Goal: Task Accomplishment & Management: Use online tool/utility

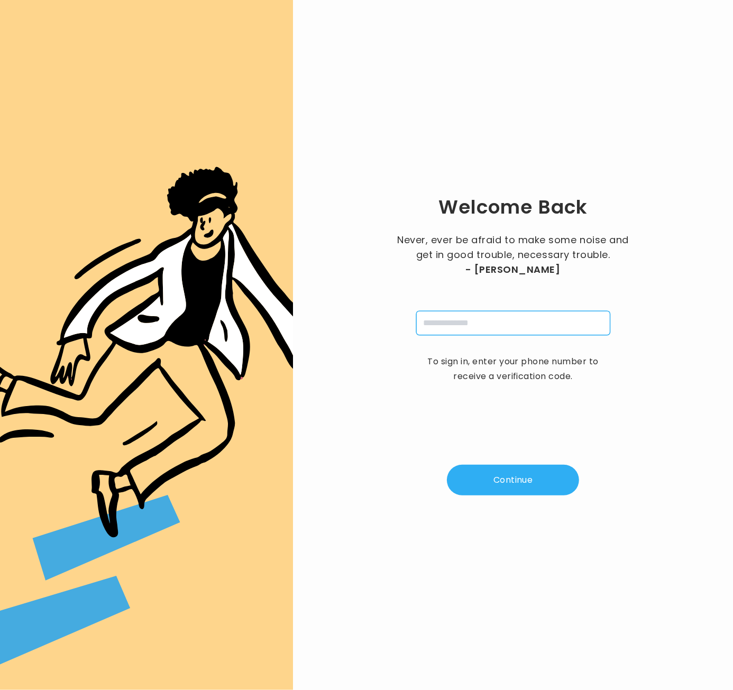
click at [460, 324] on input "tel" at bounding box center [513, 323] width 194 height 24
type input "**********"
click at [520, 482] on button "Continue" at bounding box center [513, 480] width 132 height 31
type input "*"
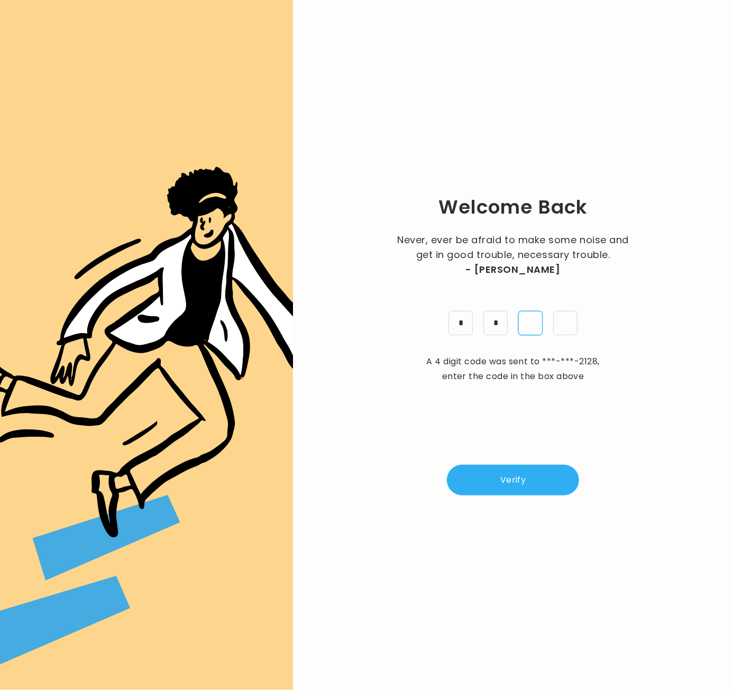
type input "*"
click at [534, 486] on button "Verify" at bounding box center [513, 480] width 132 height 31
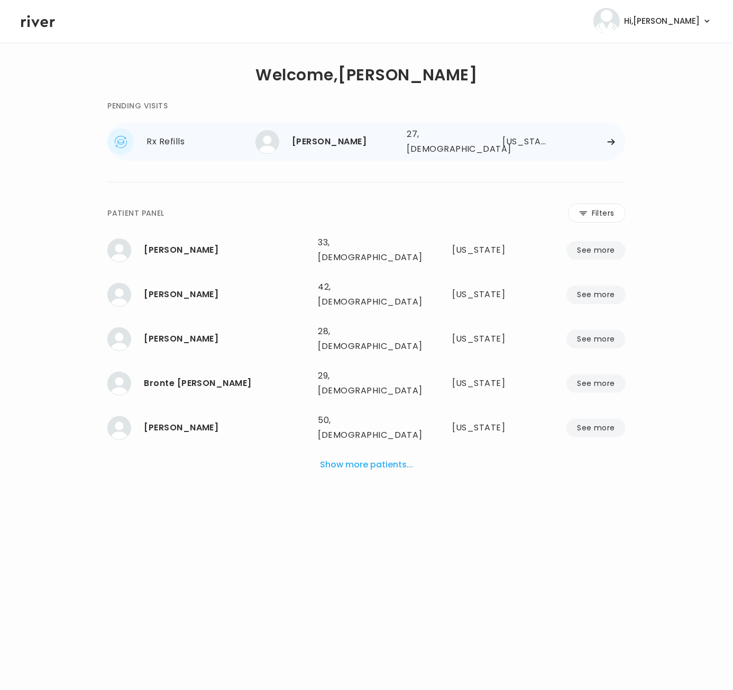
click at [349, 140] on div "[PERSON_NAME]" at bounding box center [345, 141] width 106 height 15
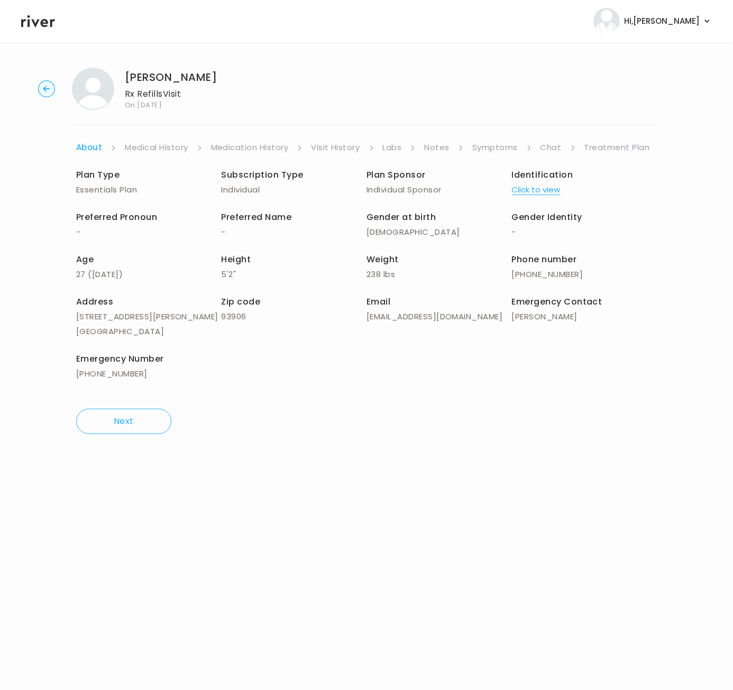
click at [503, 148] on link "Symptoms" at bounding box center [494, 147] width 45 height 15
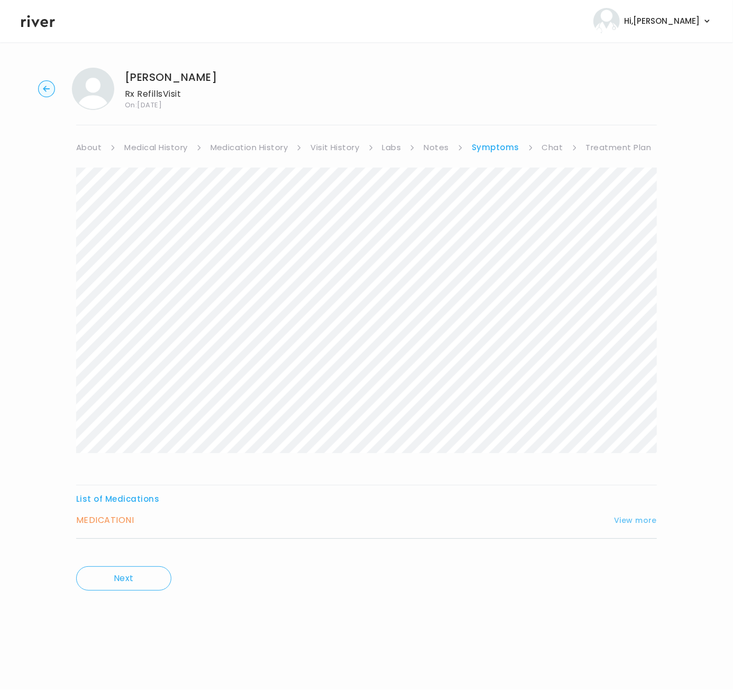
click at [644, 523] on button "View more" at bounding box center [635, 520] width 43 height 13
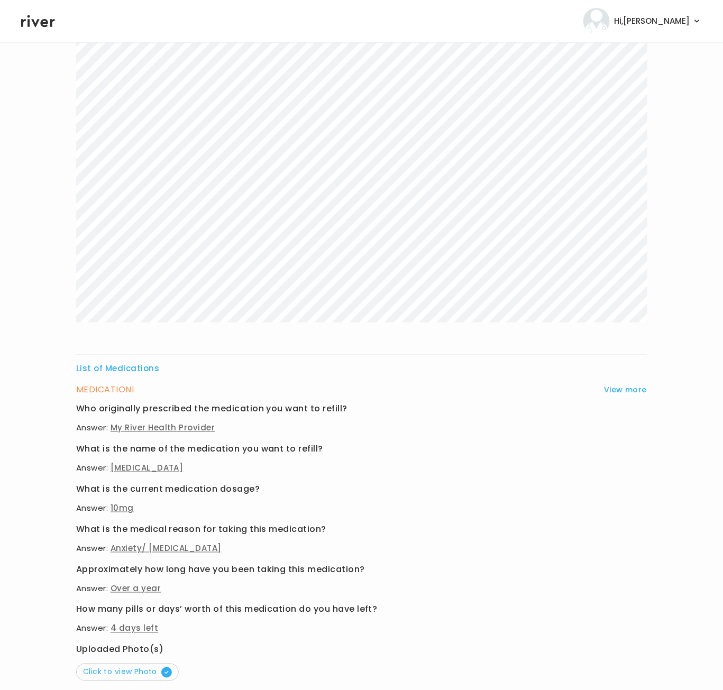
scroll to position [223, 0]
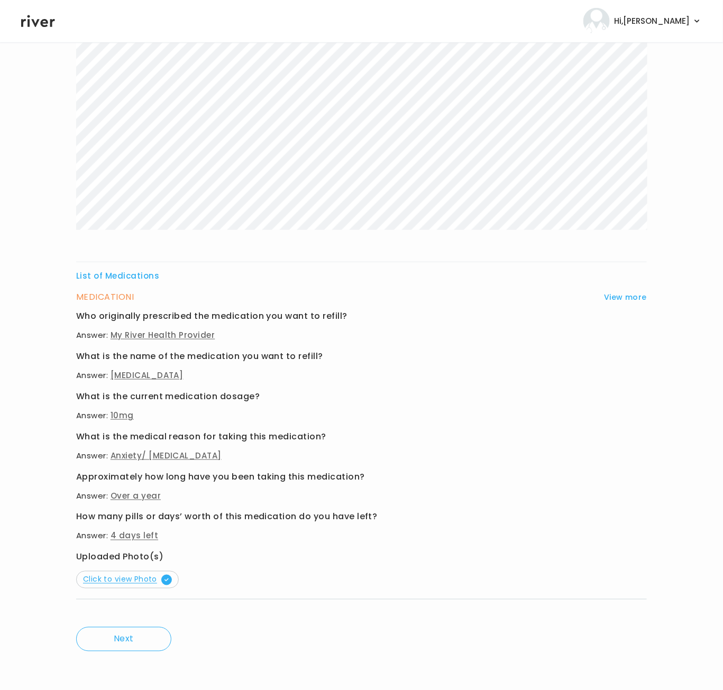
click at [119, 580] on span "Click to view Photo" at bounding box center [127, 579] width 89 height 11
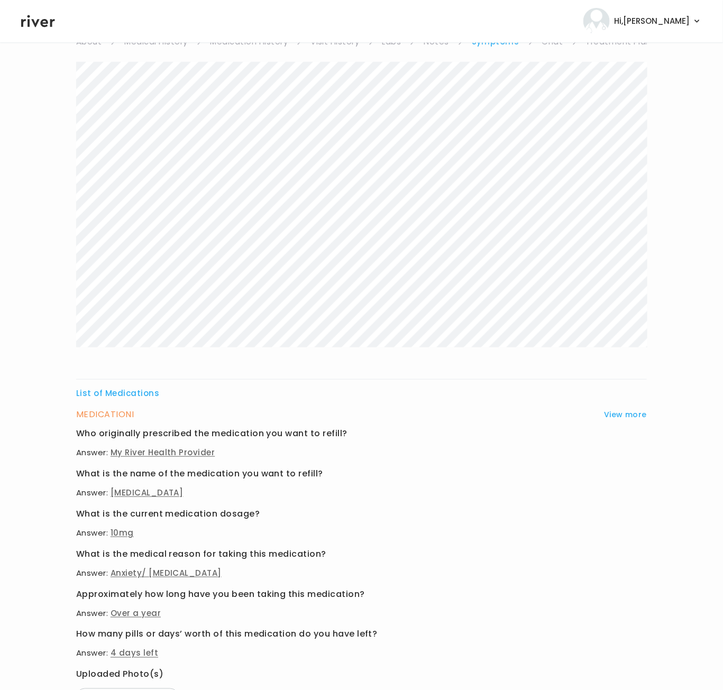
scroll to position [0, 0]
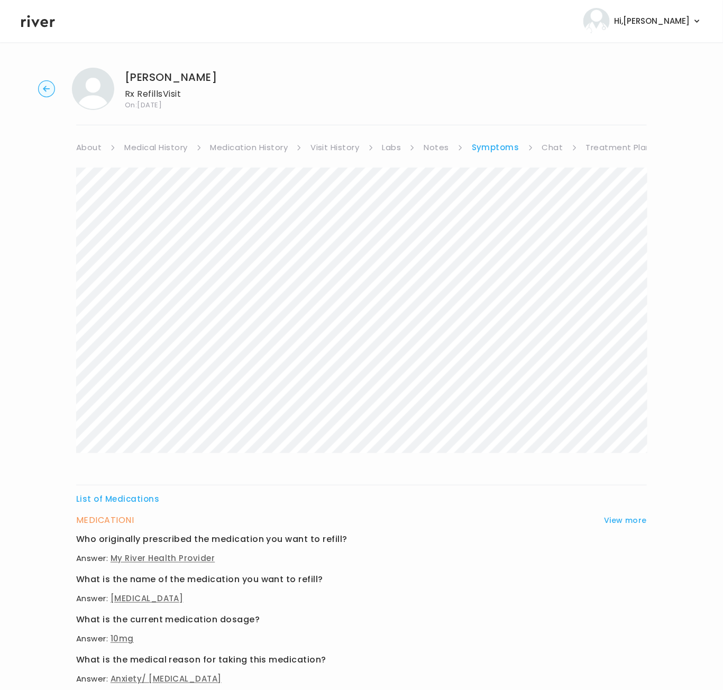
click at [168, 147] on link "Medical History" at bounding box center [155, 147] width 63 height 15
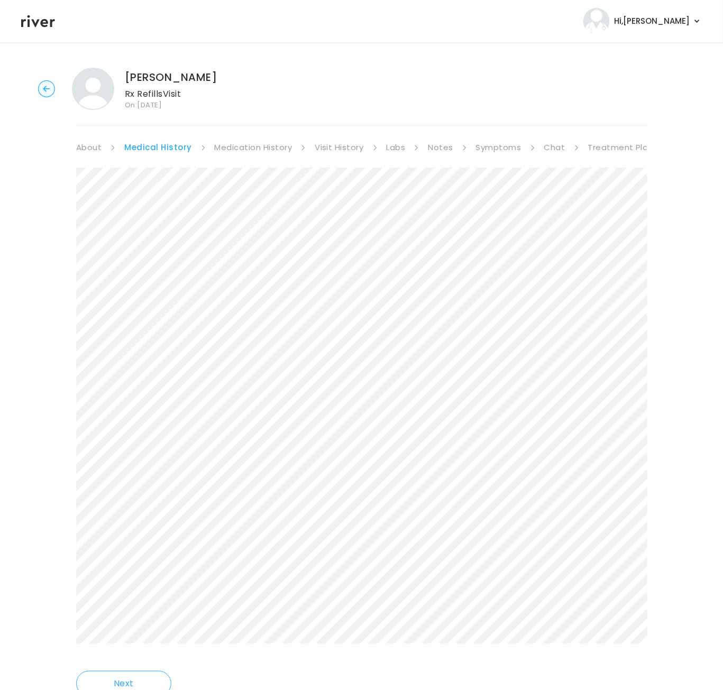
click at [256, 150] on link "Medication History" at bounding box center [254, 147] width 78 height 15
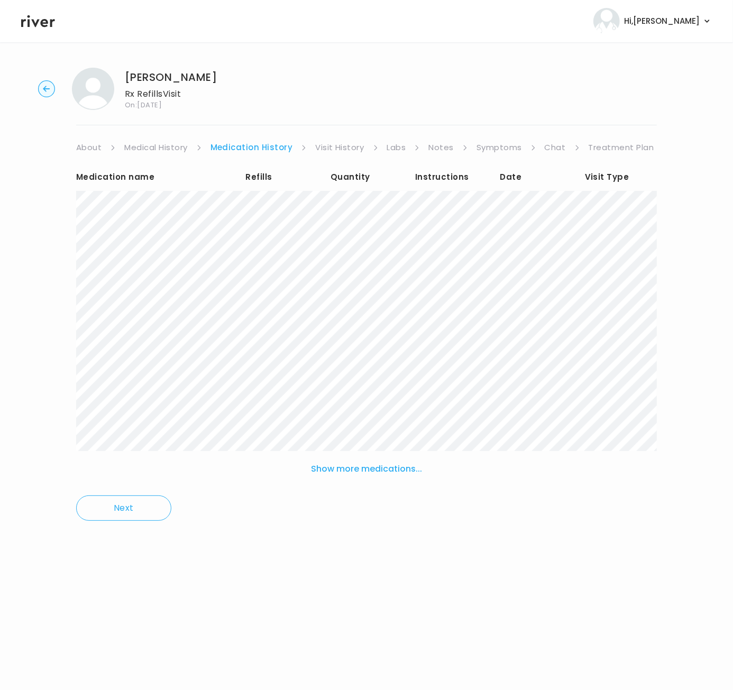
click at [331, 141] on link "Visit History" at bounding box center [339, 147] width 49 height 15
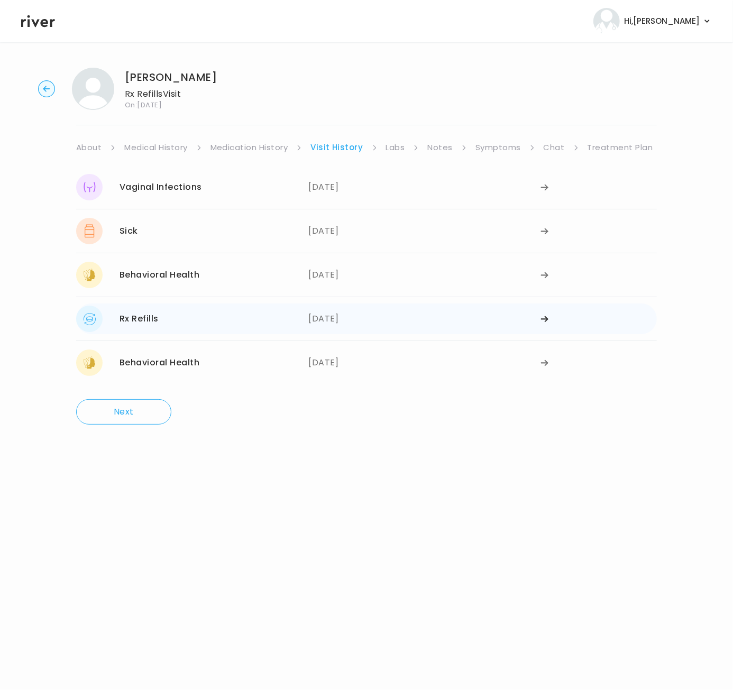
click at [339, 317] on div "[DATE]" at bounding box center [424, 319] width 232 height 26
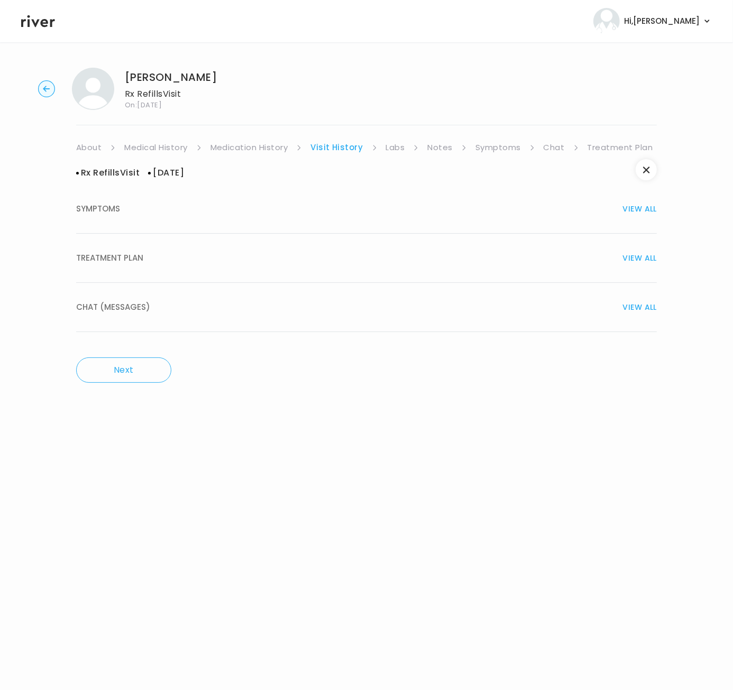
click at [93, 255] on span "TREATMENT PLAN" at bounding box center [109, 258] width 67 height 15
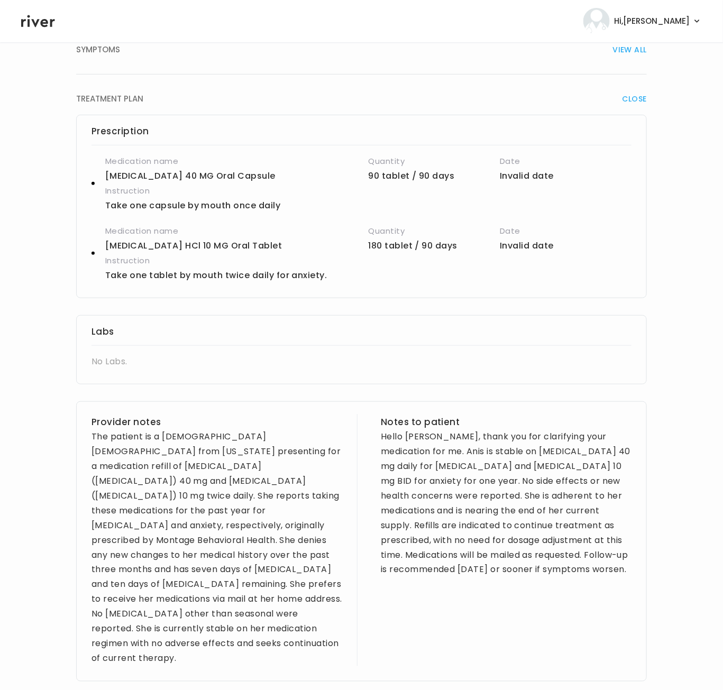
scroll to position [164, 0]
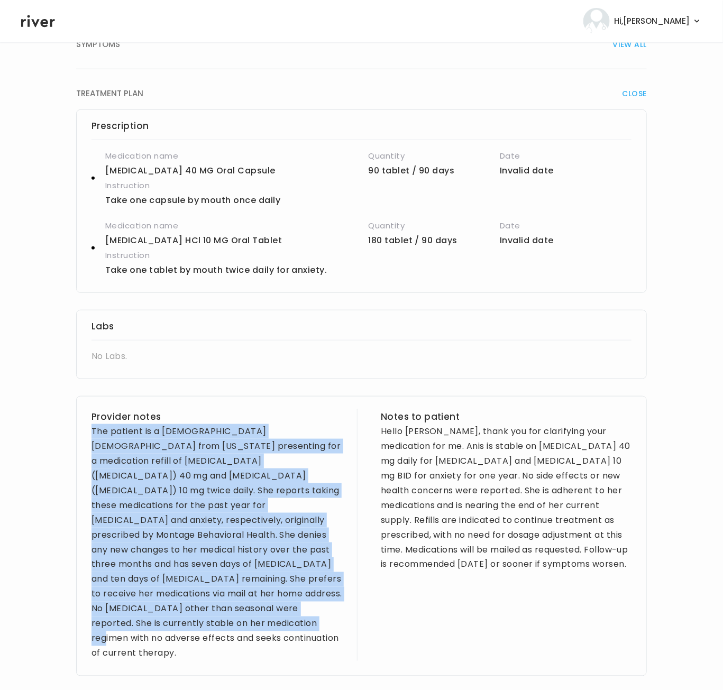
drag, startPoint x: 90, startPoint y: 430, endPoint x: 307, endPoint y: 611, distance: 282.3
click at [307, 611] on div "Provider notes The patient is a [DEMOGRAPHIC_DATA] [DEMOGRAPHIC_DATA] from [US_…" at bounding box center [361, 536] width 570 height 280
copy div "The patient is a [DEMOGRAPHIC_DATA] [DEMOGRAPHIC_DATA] from [US_STATE] presenti…"
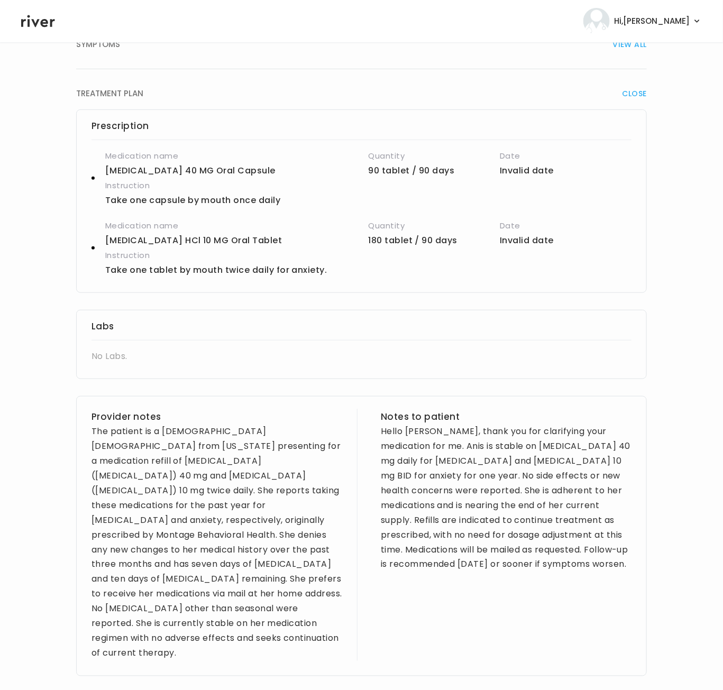
click at [383, 429] on div "Hello [PERSON_NAME], thank you for clarifying your medication for me. Anis is s…" at bounding box center [506, 498] width 251 height 148
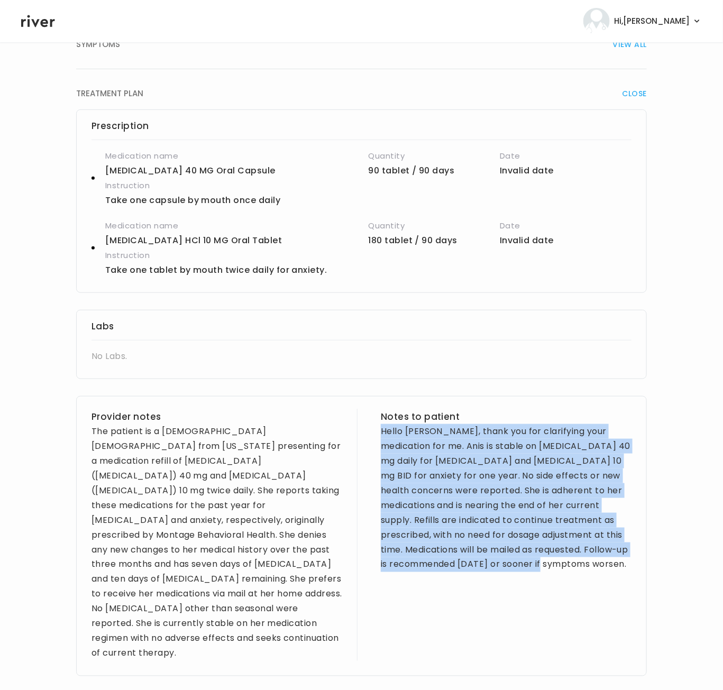
drag, startPoint x: 382, startPoint y: 430, endPoint x: 604, endPoint y: 561, distance: 258.3
click at [604, 561] on div "Hello [PERSON_NAME], thank you for clarifying your medication for me. Anis is s…" at bounding box center [506, 498] width 251 height 148
copy div "Hello [PERSON_NAME], thank you for clarifying your medication for me. Anis is s…"
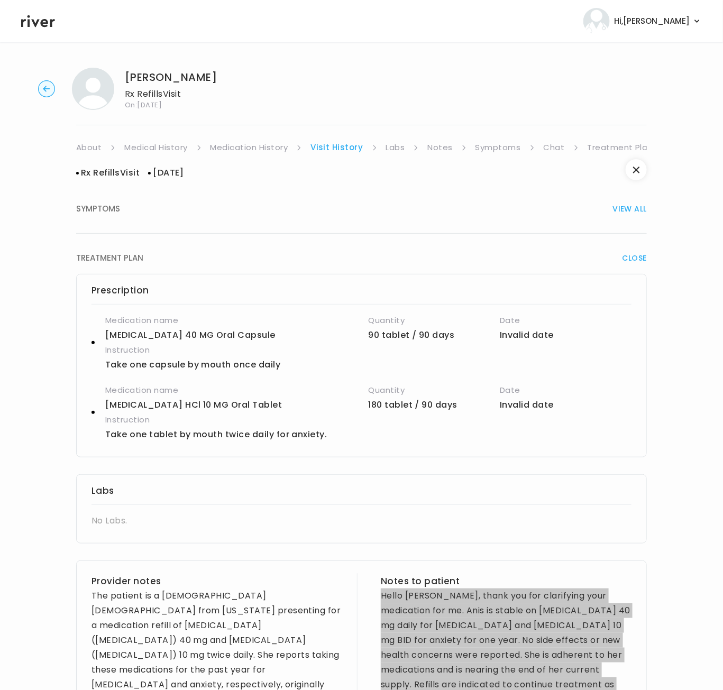
scroll to position [0, 0]
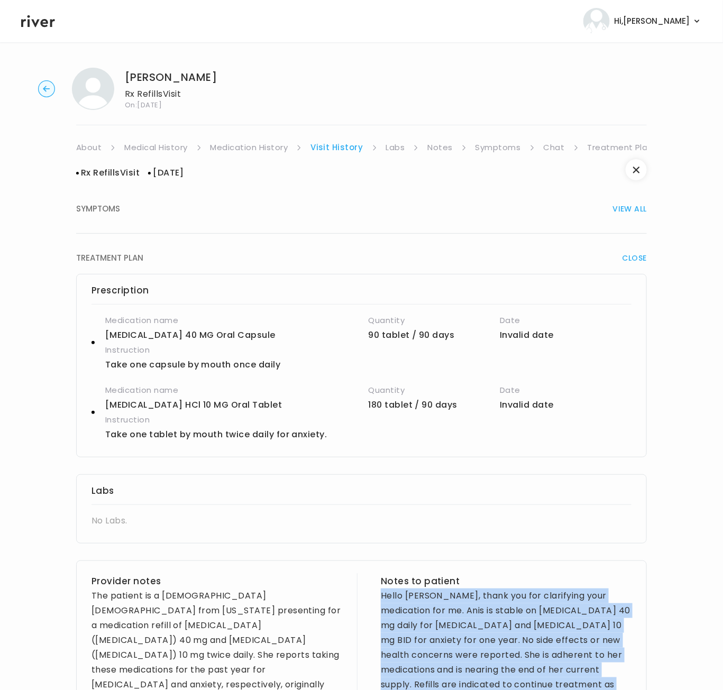
click at [500, 146] on link "Symptoms" at bounding box center [497, 147] width 45 height 15
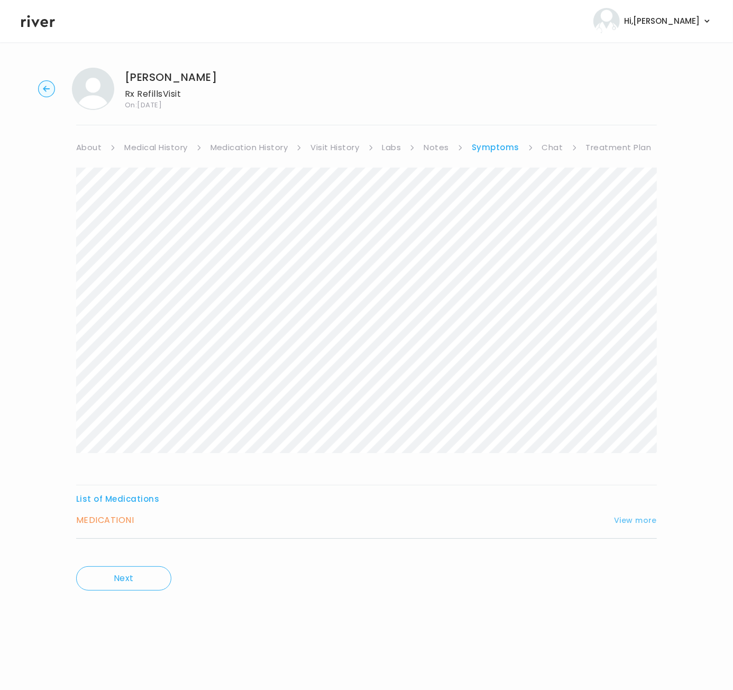
click at [634, 519] on button "View more" at bounding box center [635, 520] width 43 height 13
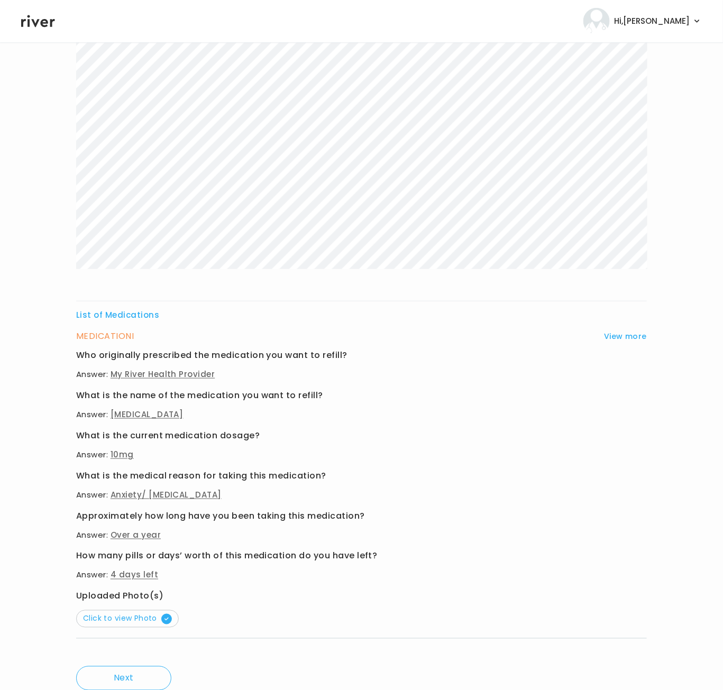
scroll to position [223, 0]
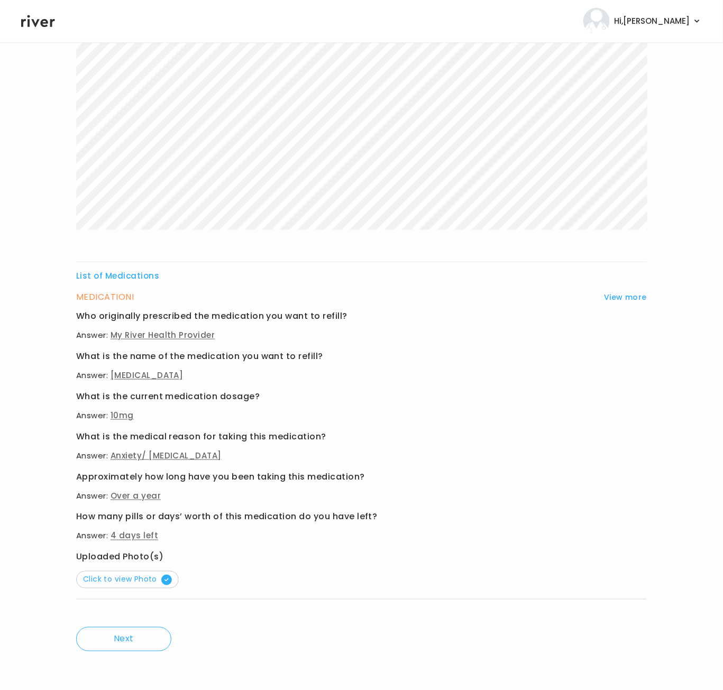
click at [489, 233] on div "List of Medications MEDICATION I View more Who originally prescribed the medica…" at bounding box center [361, 279] width 570 height 670
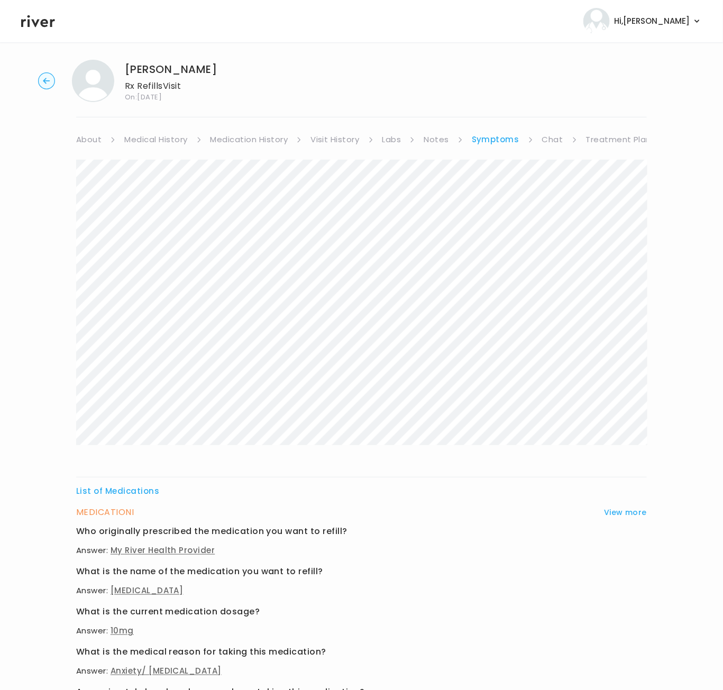
scroll to position [0, 0]
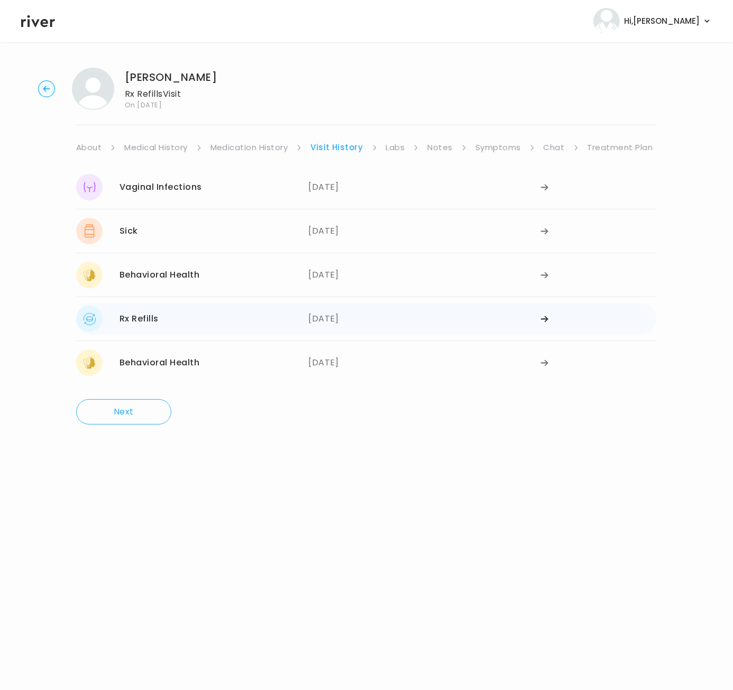
click at [346, 318] on div "[DATE]" at bounding box center [424, 319] width 232 height 26
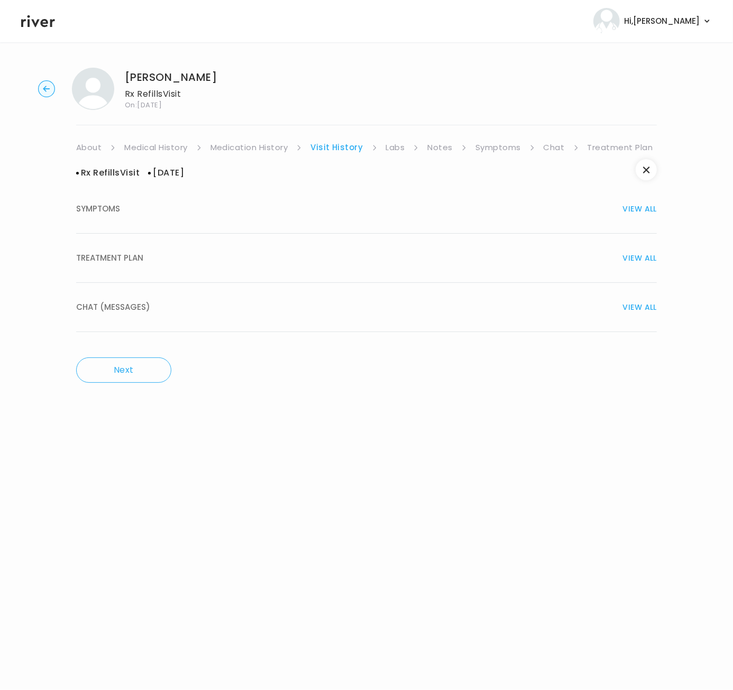
click at [141, 261] on span "TREATMENT PLAN" at bounding box center [109, 258] width 67 height 15
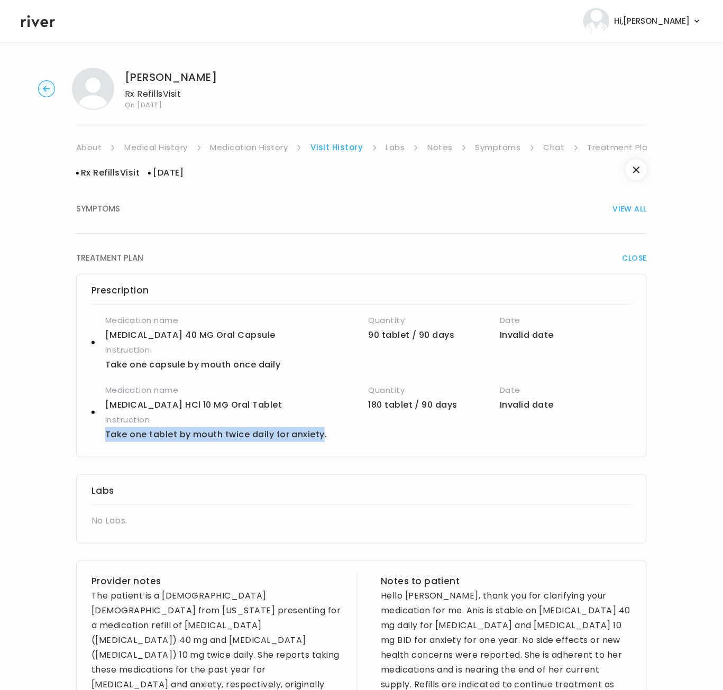
drag, startPoint x: 105, startPoint y: 437, endPoint x: 302, endPoint y: 435, distance: 197.7
click at [321, 441] on div "Prescription Medication name [MEDICAL_DATA] 40 MG Oral Capsule Quantity 90 tabl…" at bounding box center [361, 365] width 570 height 183
copy p "Take one tablet by mouth twice daily for anxiety."
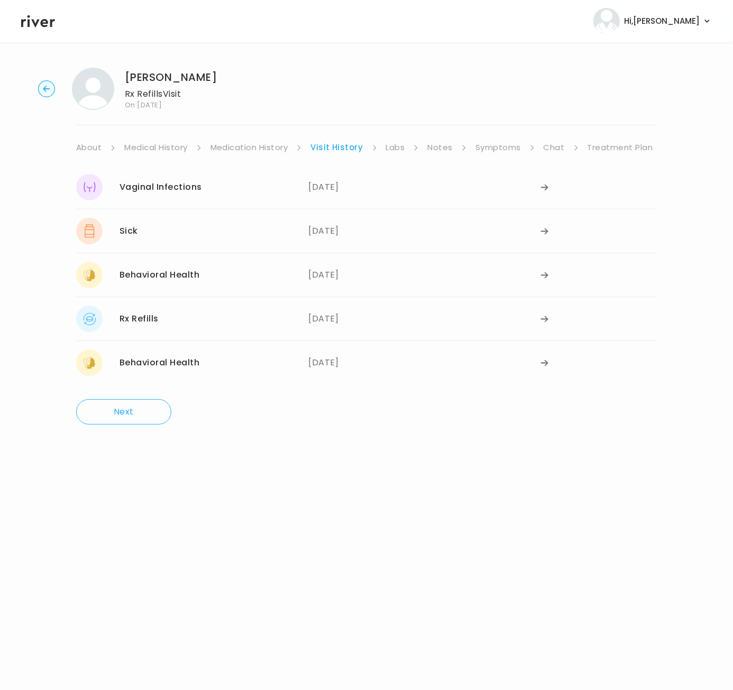
click at [612, 152] on link "Treatment Plan" at bounding box center [620, 147] width 66 height 15
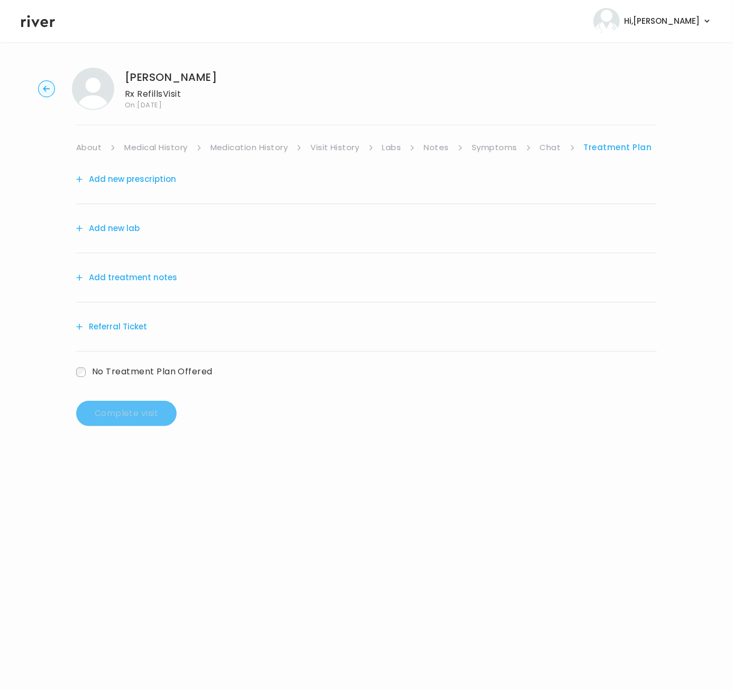
click at [152, 277] on button "Add treatment notes" at bounding box center [126, 277] width 101 height 15
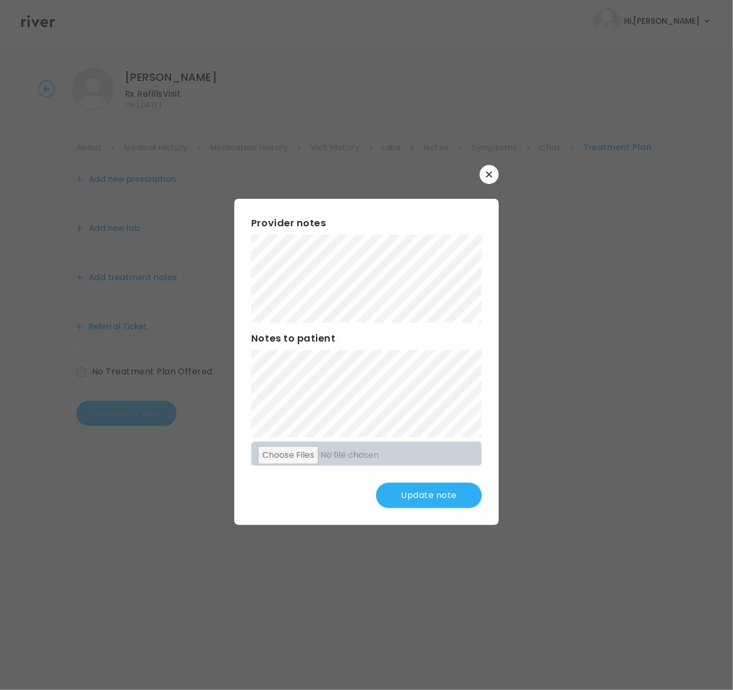
click at [440, 496] on button "Update note" at bounding box center [429, 495] width 106 height 25
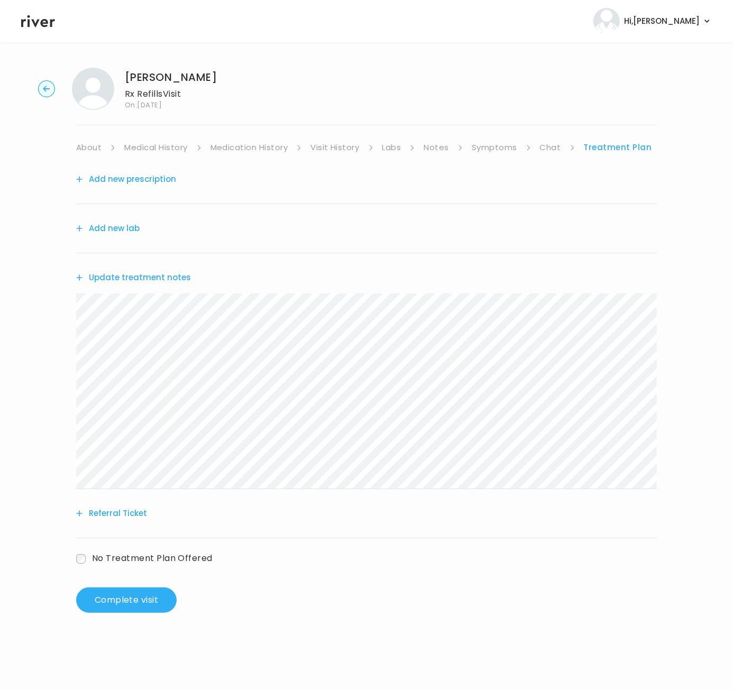
click at [107, 172] on button "Add new prescription" at bounding box center [126, 179] width 100 height 15
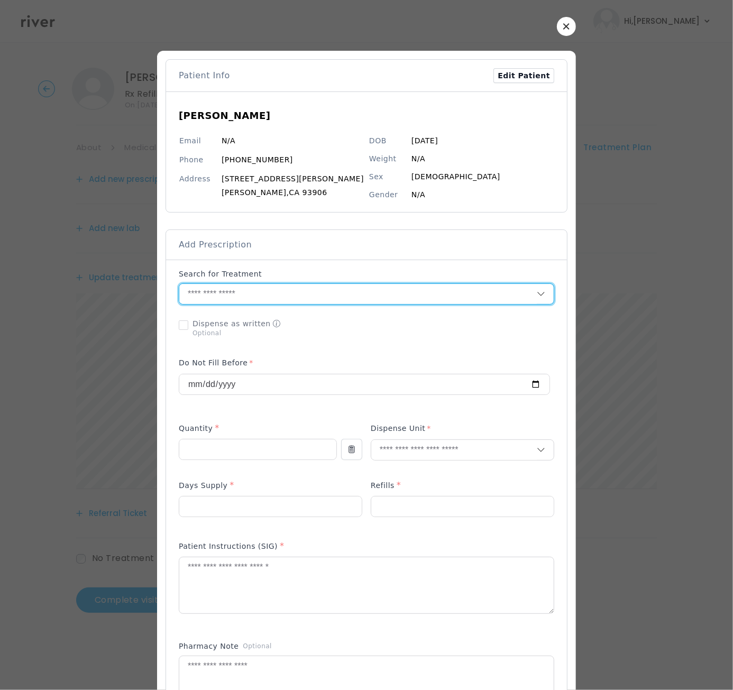
click at [255, 291] on input "text" at bounding box center [357, 294] width 357 height 20
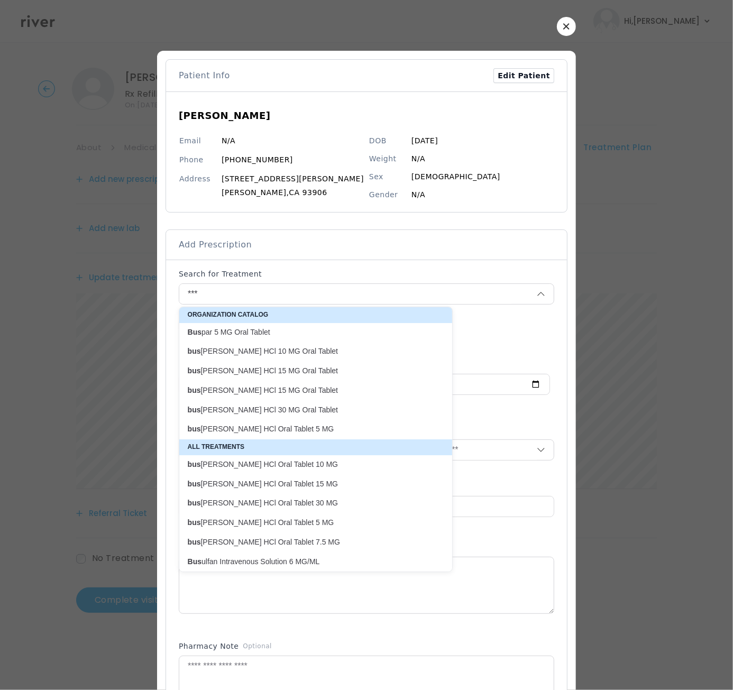
click at [287, 353] on p "bus PIRone HCl 10 MG Oral Tablet" at bounding box center [309, 351] width 243 height 10
type input "**********"
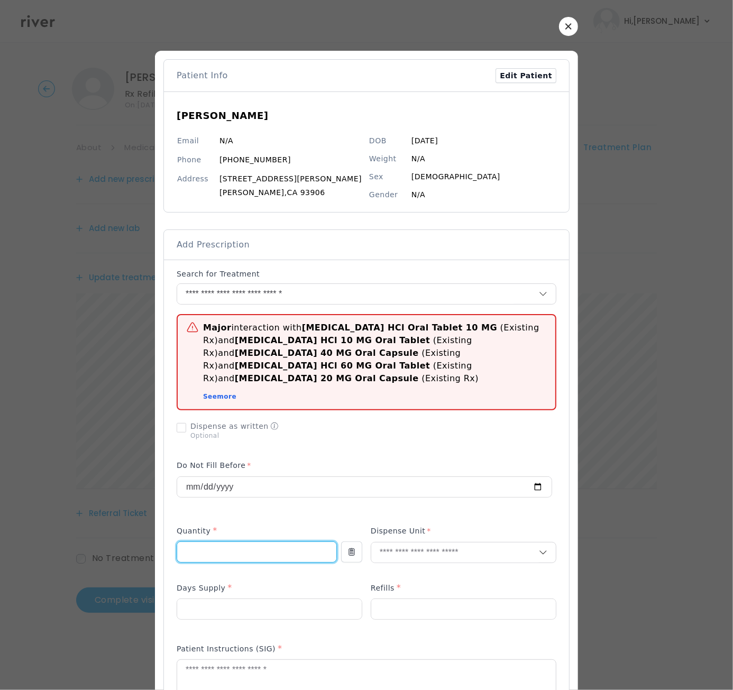
click at [250, 543] on input "number" at bounding box center [256, 552] width 159 height 20
drag, startPoint x: 192, startPoint y: 543, endPoint x: 180, endPoint y: 545, distance: 12.2
click at [169, 545] on div "Major interaction with busPIRone HCl Oral Tablet 10 MG (Existing Rx) and busPIR…" at bounding box center [366, 578] width 405 height 637
drag, startPoint x: 185, startPoint y: 540, endPoint x: 127, endPoint y: 533, distance: 58.0
click at [127, 533] on div "​" at bounding box center [366, 624] width 733 height 1249
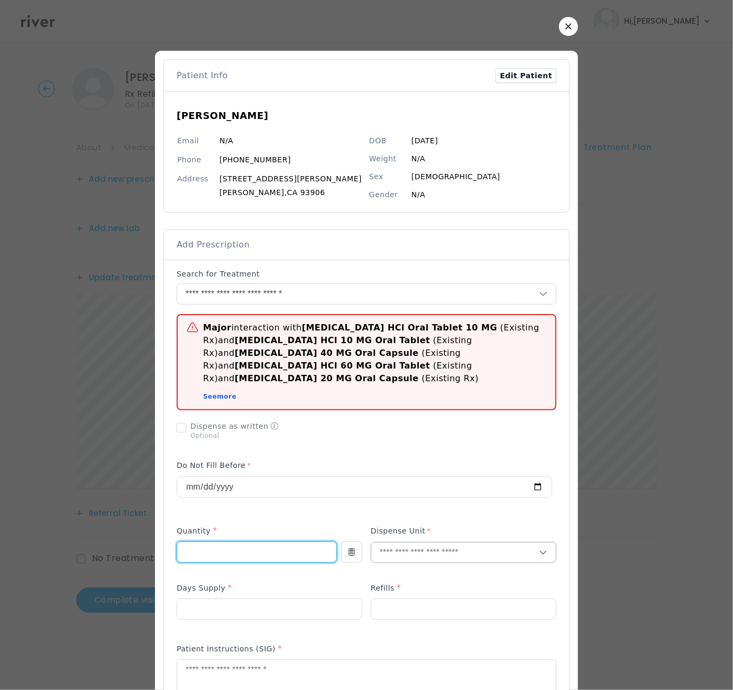
type input "***"
click at [435, 543] on input "text" at bounding box center [455, 552] width 168 height 20
drag, startPoint x: 400, startPoint y: 595, endPoint x: 394, endPoint y: 538, distance: 57.3
click at [0, 0] on sl-popup "Each Milliliter Gram Applicator Blister Caplet Capsule Film Gum Implant Insert …" at bounding box center [0, 0] width 0 height 0
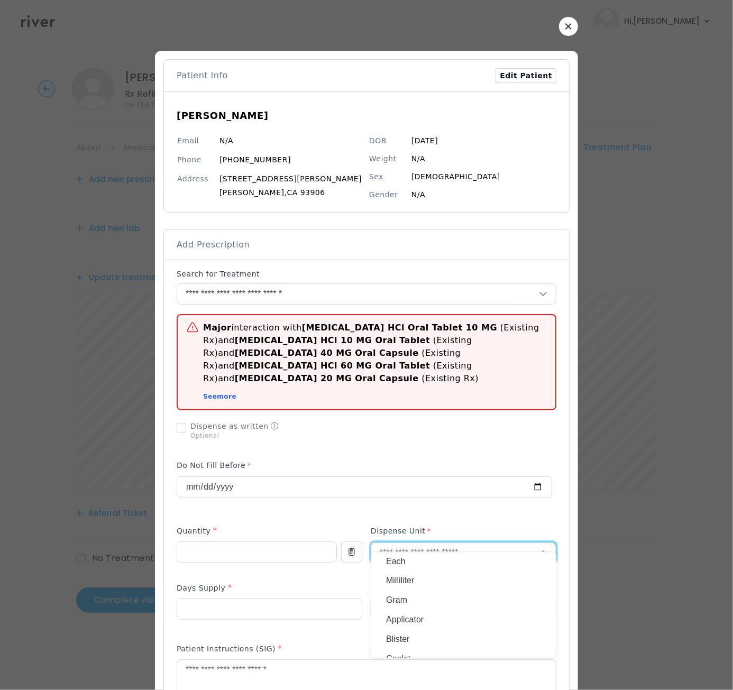
click at [394, 542] on input "text" at bounding box center [455, 552] width 168 height 20
type input "**"
click at [402, 556] on p "Tablet" at bounding box center [463, 561] width 155 height 15
click at [247, 605] on div at bounding box center [270, 608] width 186 height 21
click at [278, 600] on input "number" at bounding box center [269, 609] width 185 height 20
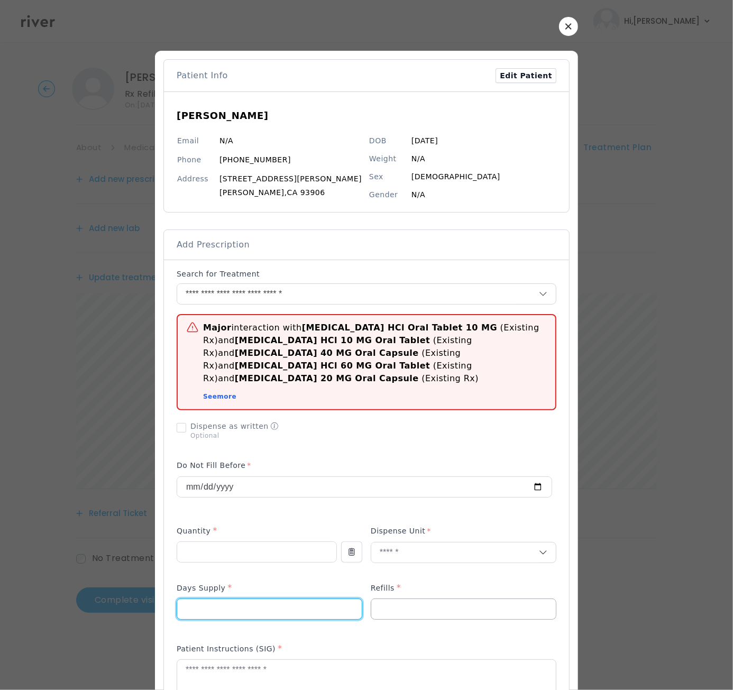
type input "**"
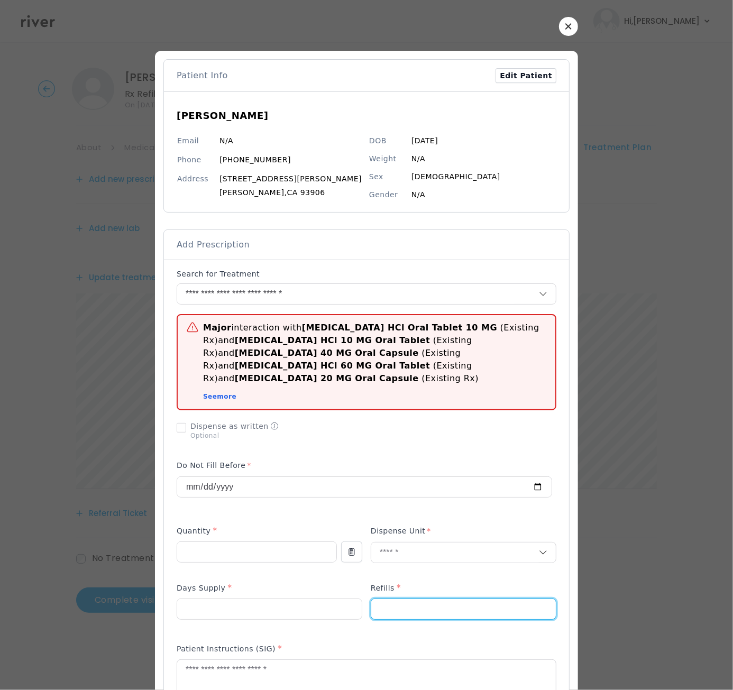
click at [402, 599] on input "number" at bounding box center [463, 609] width 185 height 20
type input "*"
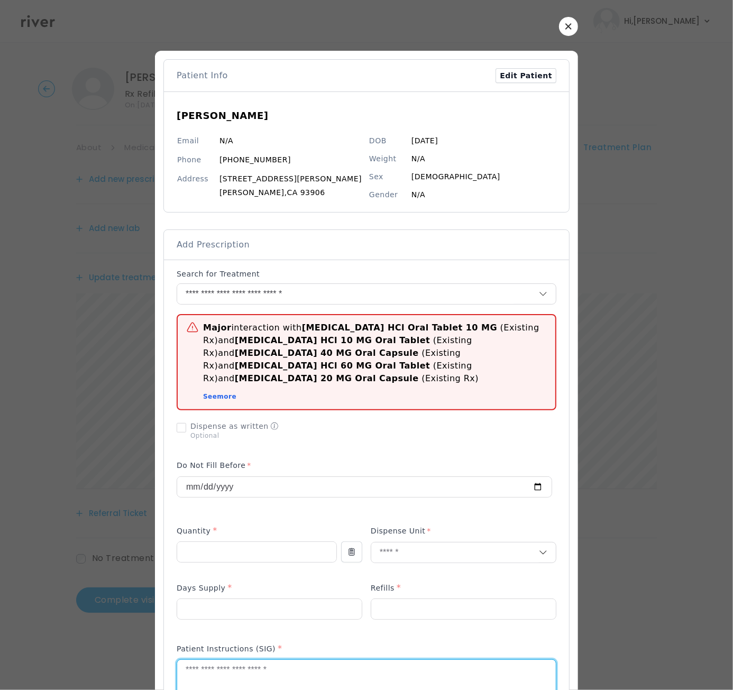
click at [209, 661] on textarea at bounding box center [366, 688] width 379 height 56
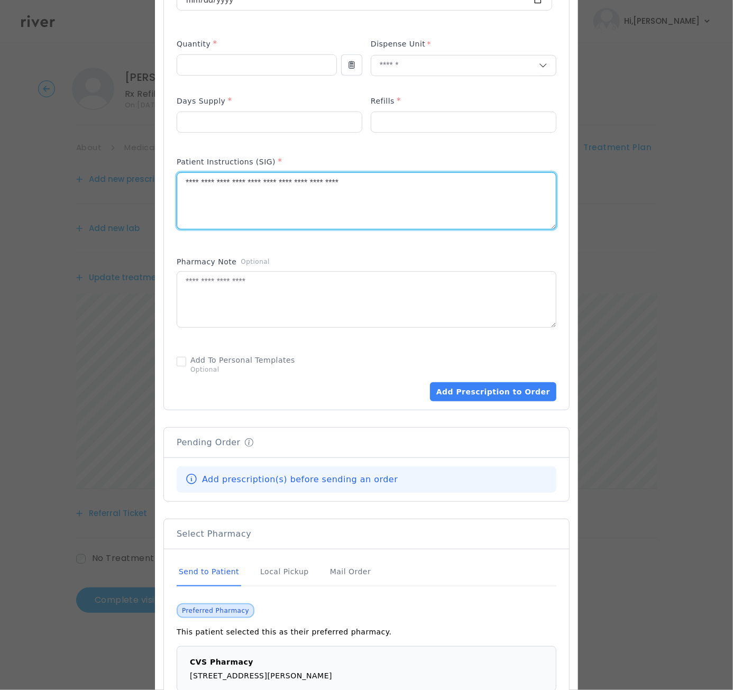
scroll to position [505, 0]
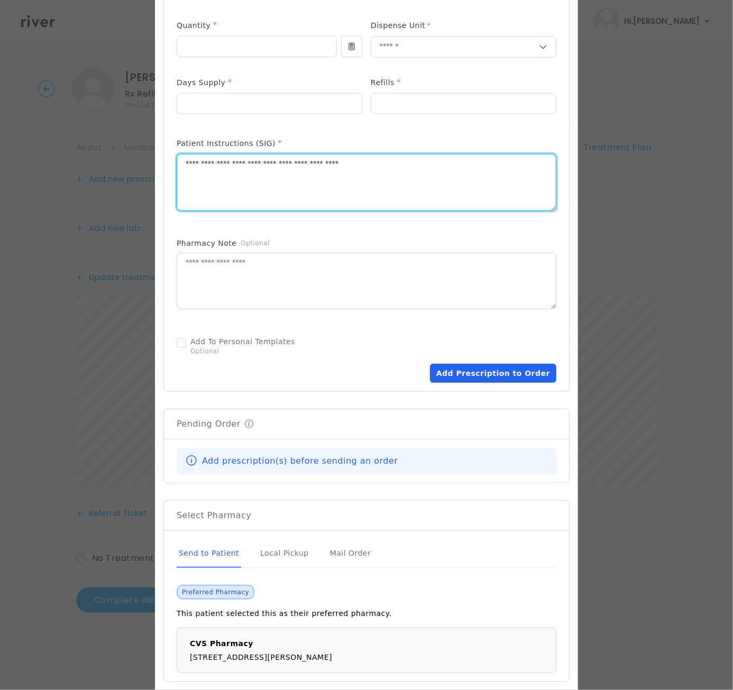
type textarea "**********"
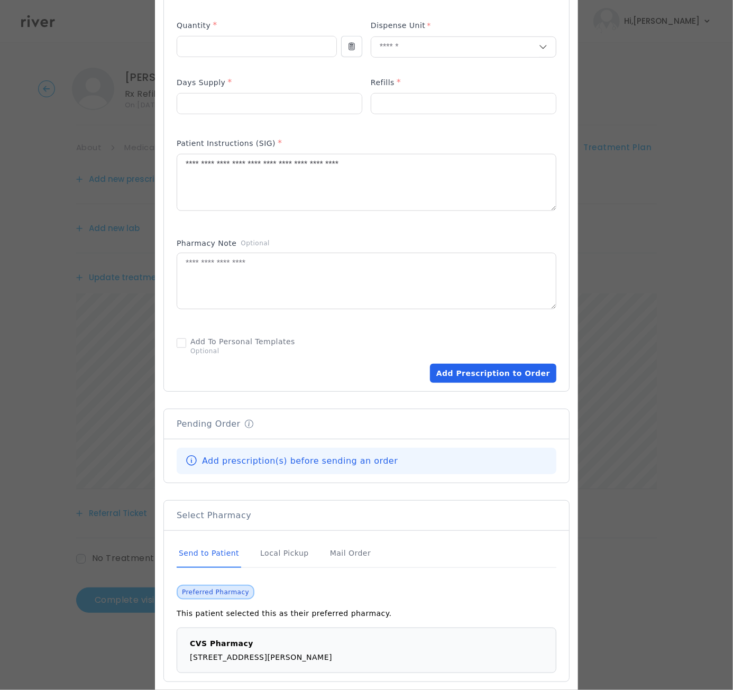
click at [463, 364] on button "Add Prescription to Order" at bounding box center [493, 373] width 126 height 19
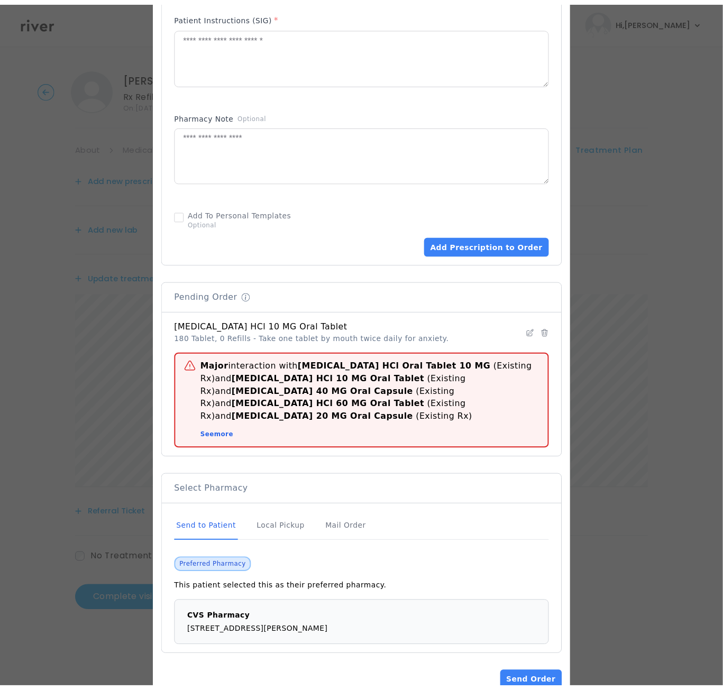
scroll to position [542, 0]
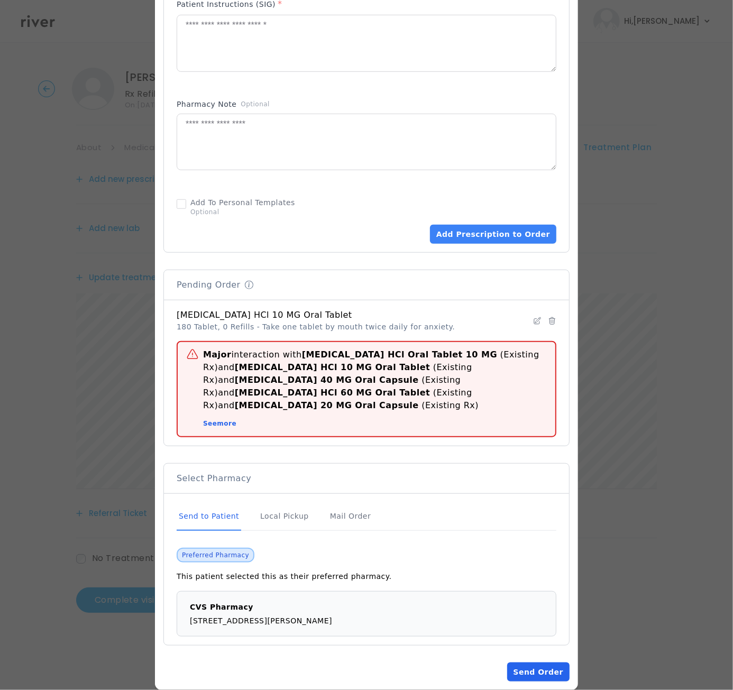
click at [533, 662] on button "Send Order" at bounding box center [538, 671] width 62 height 19
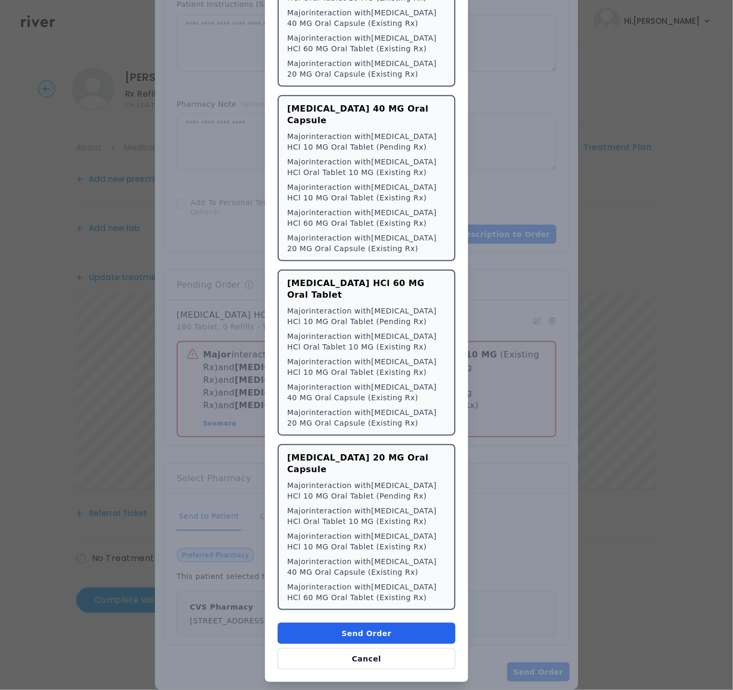
click at [416, 623] on button "Send Order" at bounding box center [367, 633] width 178 height 21
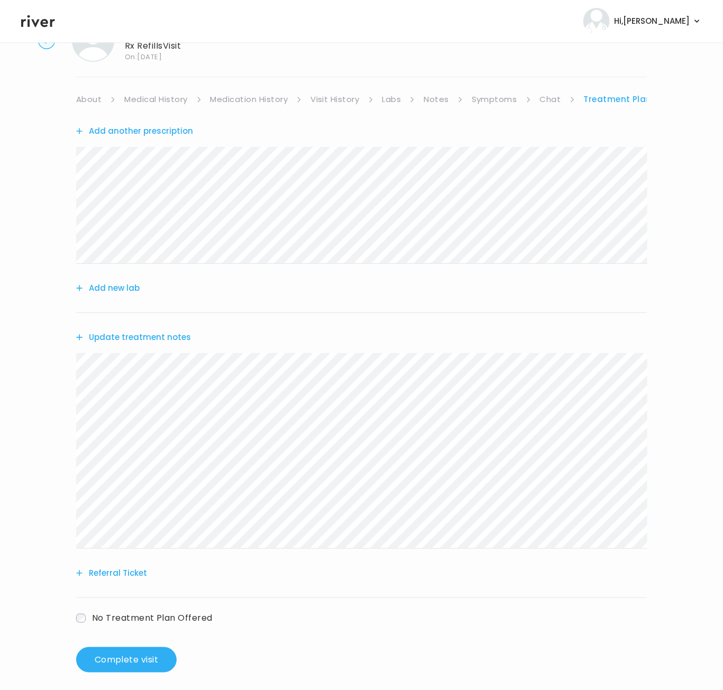
scroll to position [55, 0]
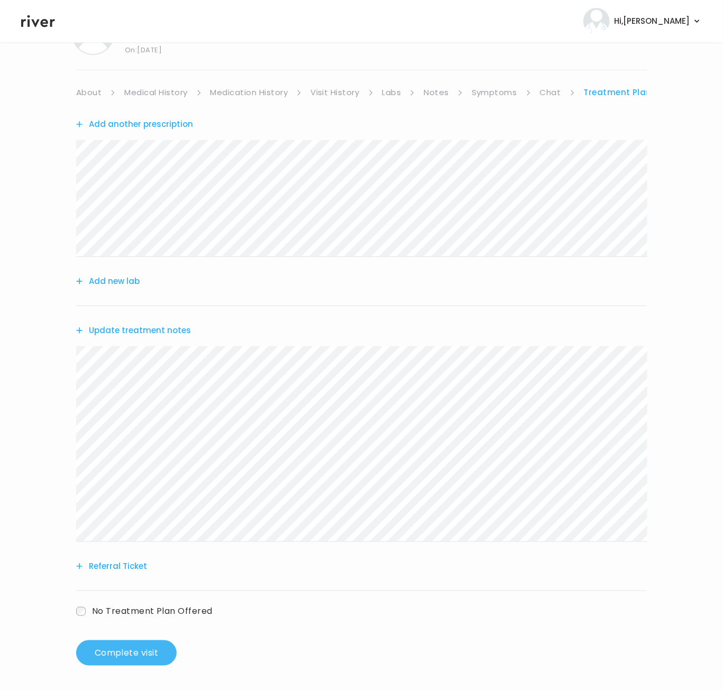
click at [101, 644] on button "Complete visit" at bounding box center [126, 652] width 100 height 25
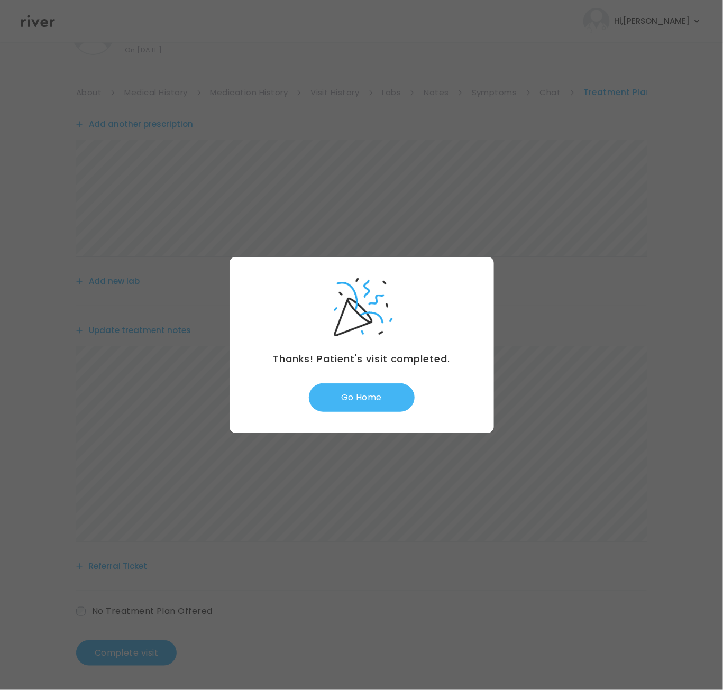
drag, startPoint x: 389, startPoint y: 394, endPoint x: 382, endPoint y: 399, distance: 8.3
click at [382, 399] on button "Go Home" at bounding box center [362, 397] width 106 height 29
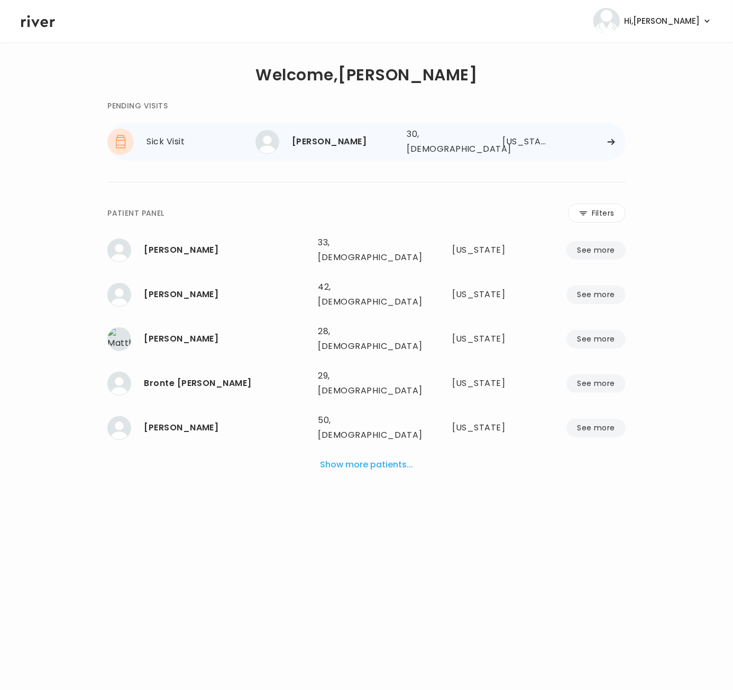
click at [594, 138] on div at bounding box center [591, 142] width 67 height 8
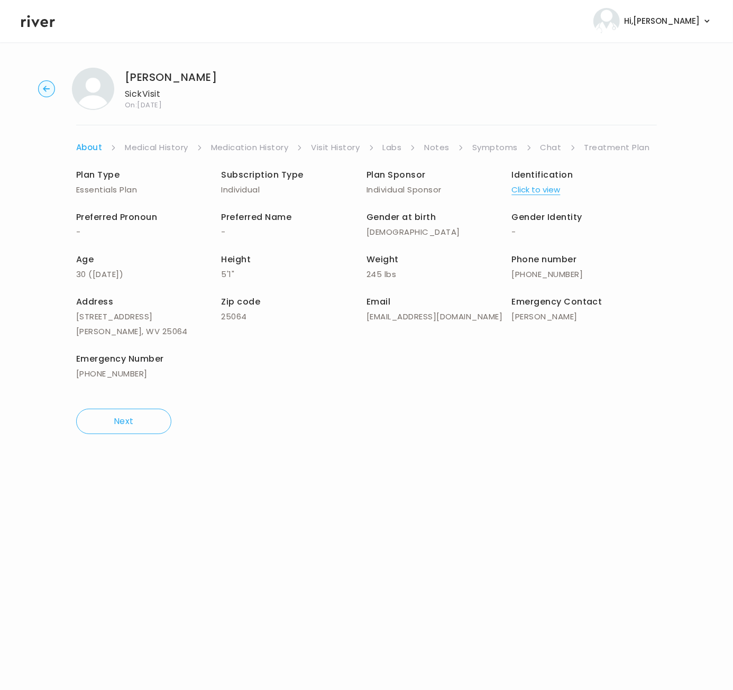
click at [499, 150] on link "Symptoms" at bounding box center [494, 147] width 45 height 15
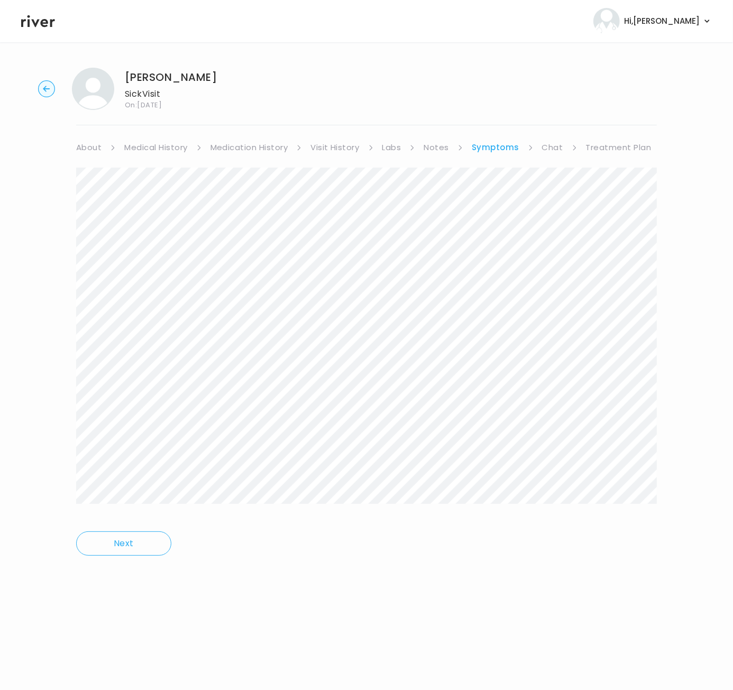
click at [86, 146] on link "About" at bounding box center [88, 147] width 25 height 15
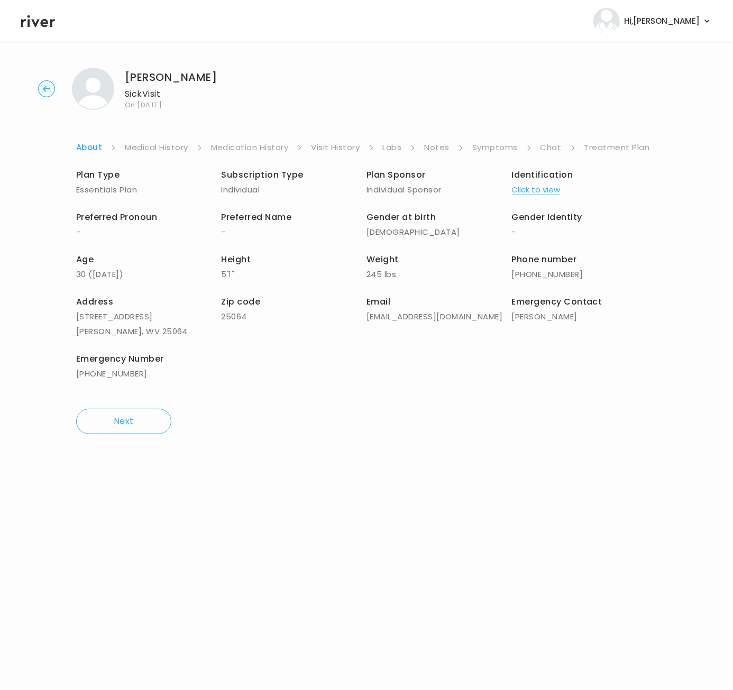
click at [537, 186] on button "Click to view" at bounding box center [536, 189] width 49 height 15
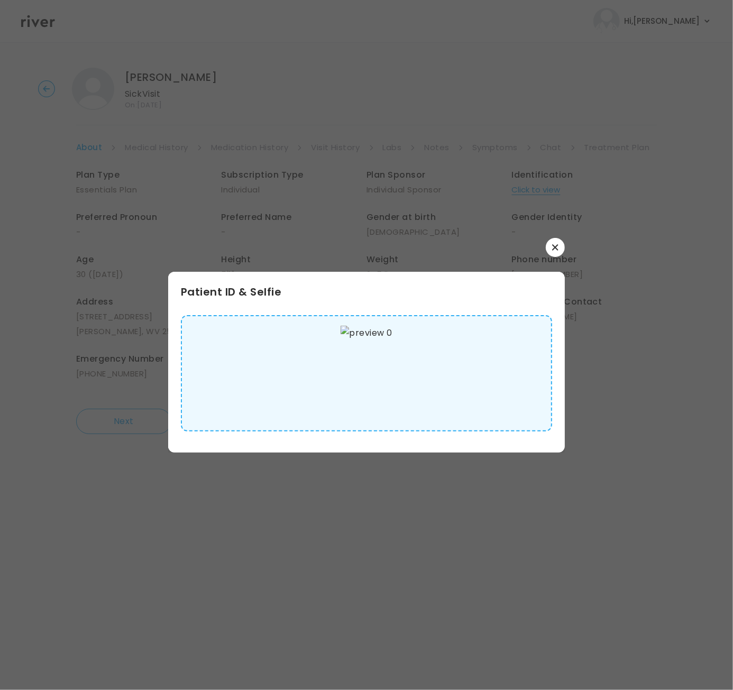
click at [370, 371] on img at bounding box center [365, 373] width 51 height 95
click at [559, 247] on button "button" at bounding box center [555, 247] width 19 height 19
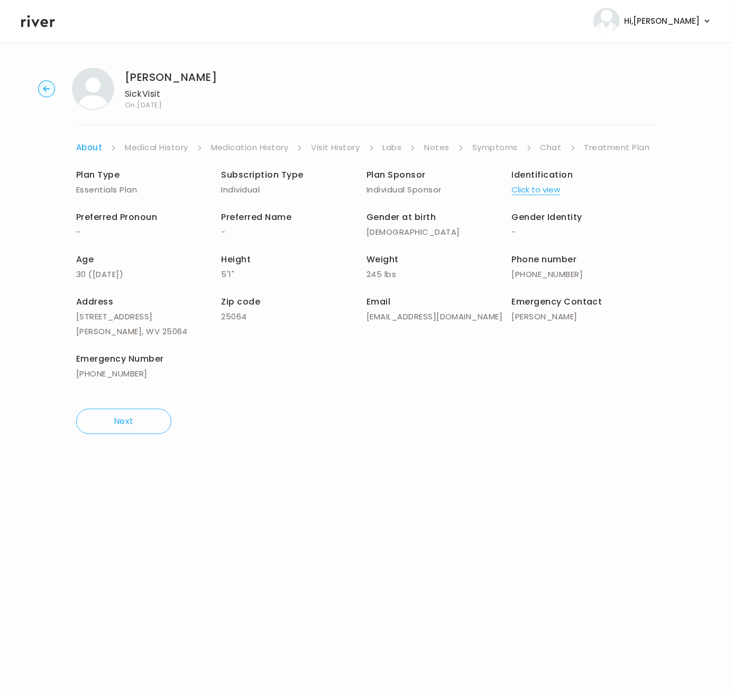
click at [549, 146] on link "Chat" at bounding box center [550, 147] width 21 height 15
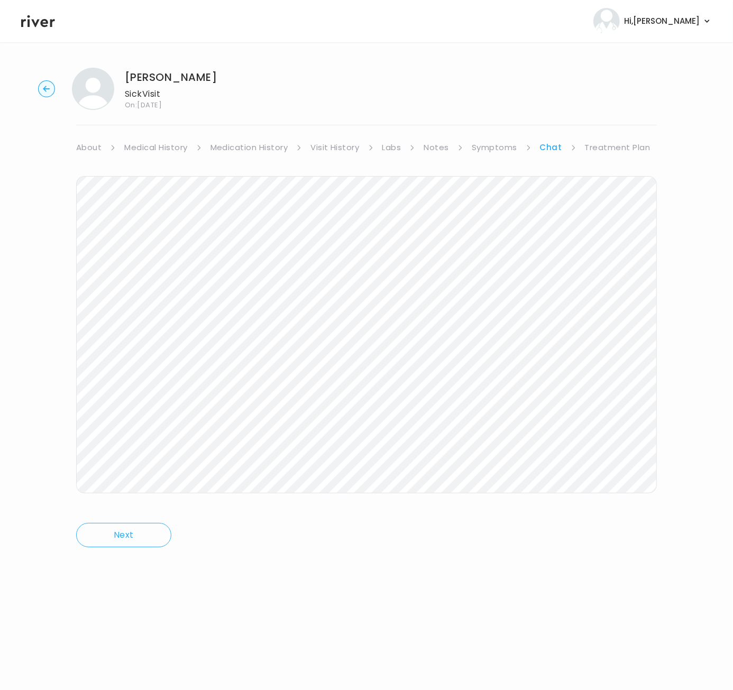
drag, startPoint x: 608, startPoint y: 144, endPoint x: 602, endPoint y: 154, distance: 11.9
click at [607, 144] on link "Treatment Plan" at bounding box center [618, 147] width 66 height 15
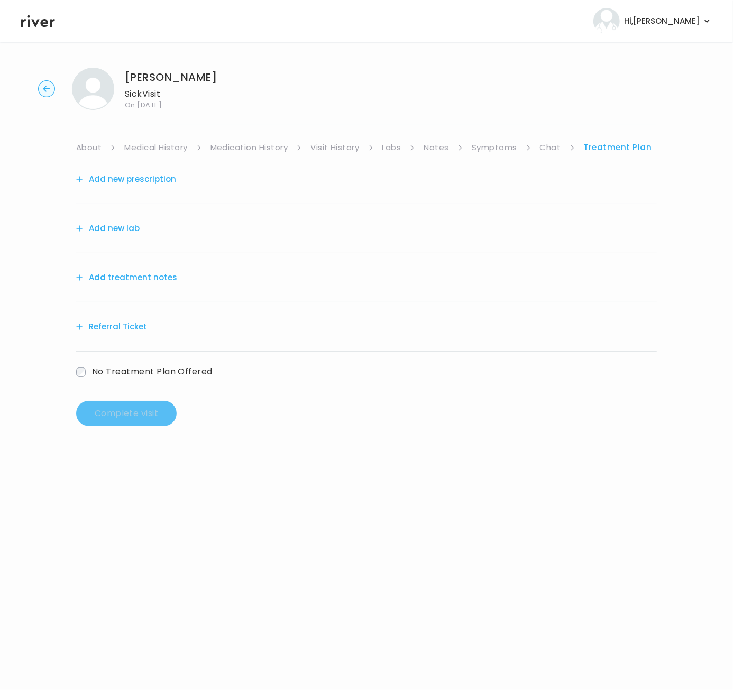
click at [133, 279] on button "Add treatment notes" at bounding box center [126, 277] width 101 height 15
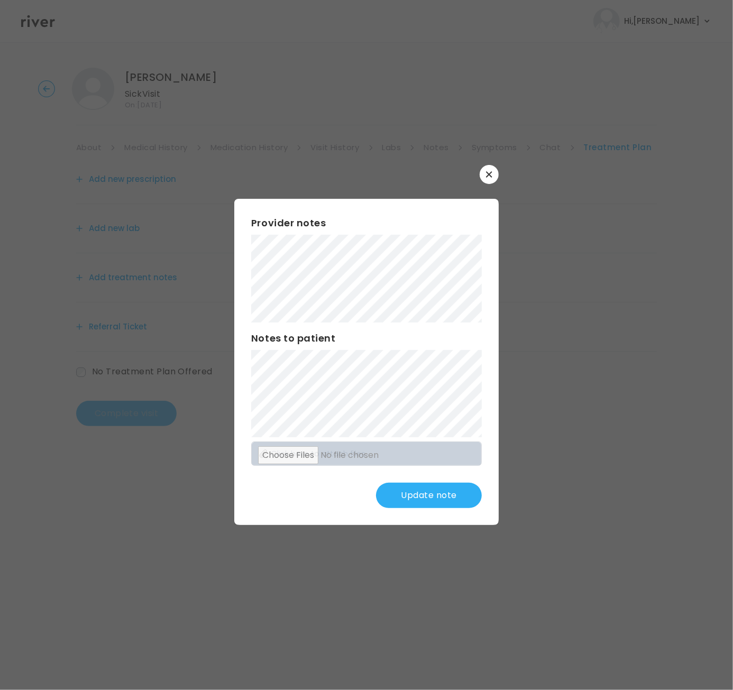
click at [440, 495] on button "Update note" at bounding box center [429, 495] width 106 height 25
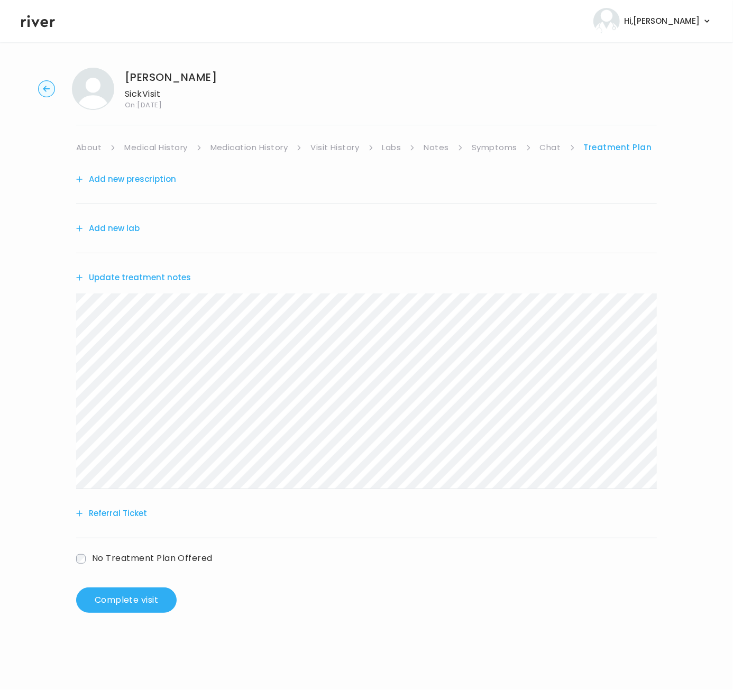
click at [120, 228] on button "Add new lab" at bounding box center [107, 228] width 63 height 15
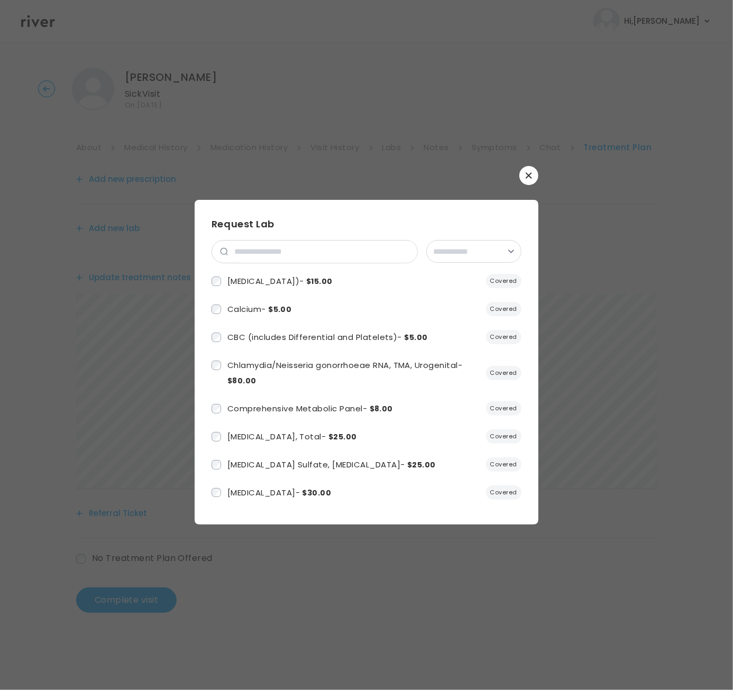
click at [533, 177] on button "button" at bounding box center [528, 175] width 19 height 19
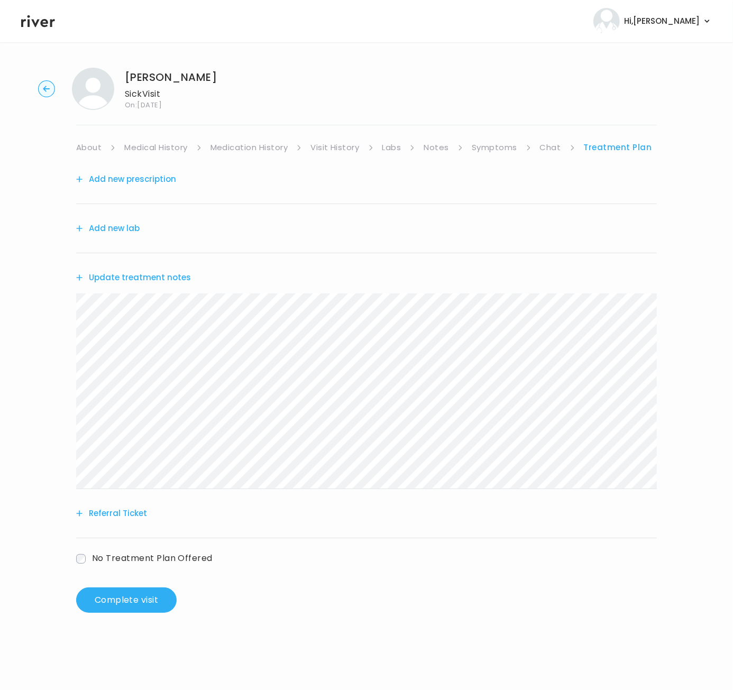
click at [152, 184] on button "Add new prescription" at bounding box center [126, 179] width 100 height 15
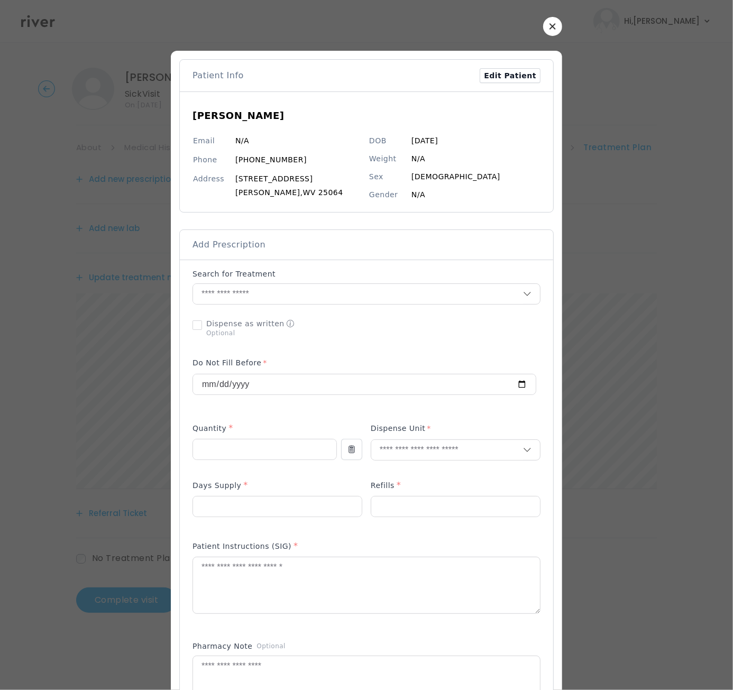
click at [247, 273] on p "Search for Treatment" at bounding box center [233, 274] width 83 height 11
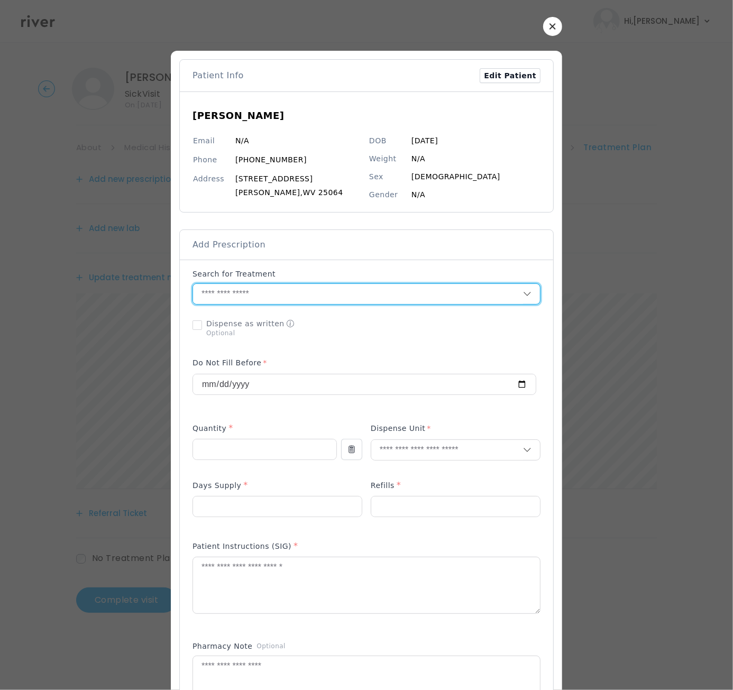
click at [252, 293] on input "text" at bounding box center [358, 294] width 330 height 20
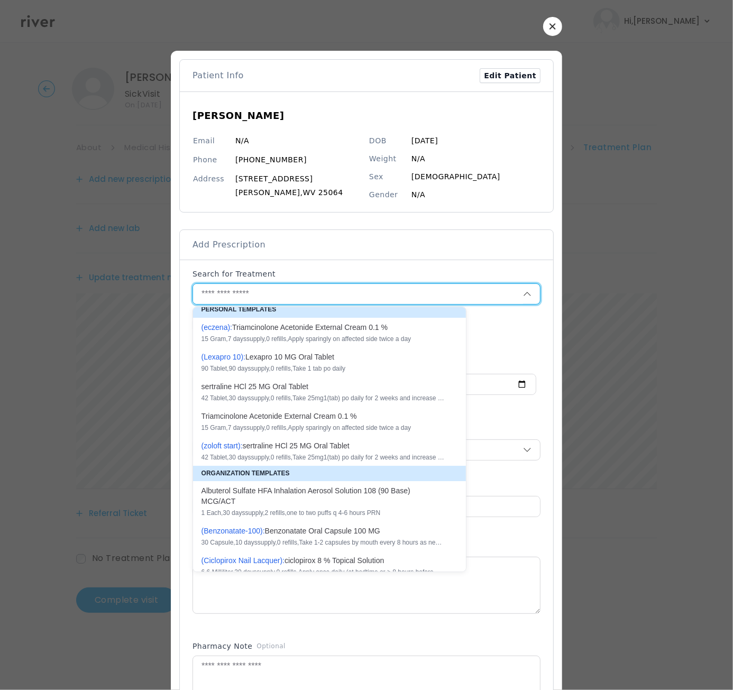
scroll to position [8, 0]
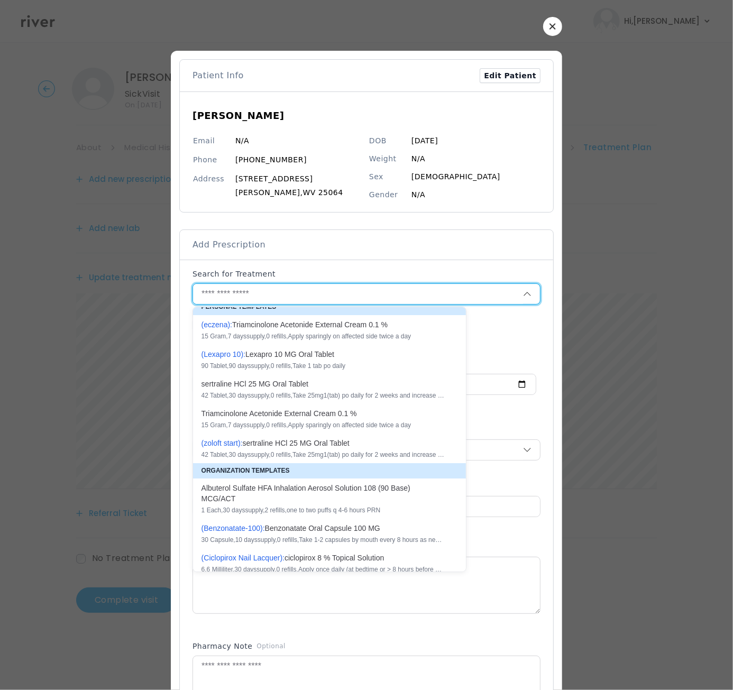
click at [308, 526] on div "( B e n z o n a t a t e - 1 0 0 ): B e n z o n a t a t e O r a l C a p s u l e …" at bounding box center [322, 528] width 243 height 11
type input "**********"
type input "**"
type input "*"
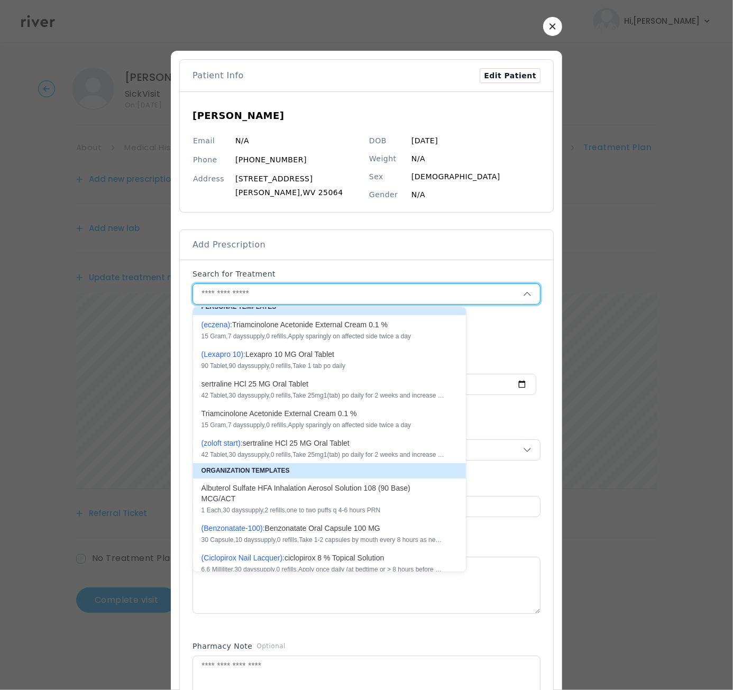
type textarea "**********"
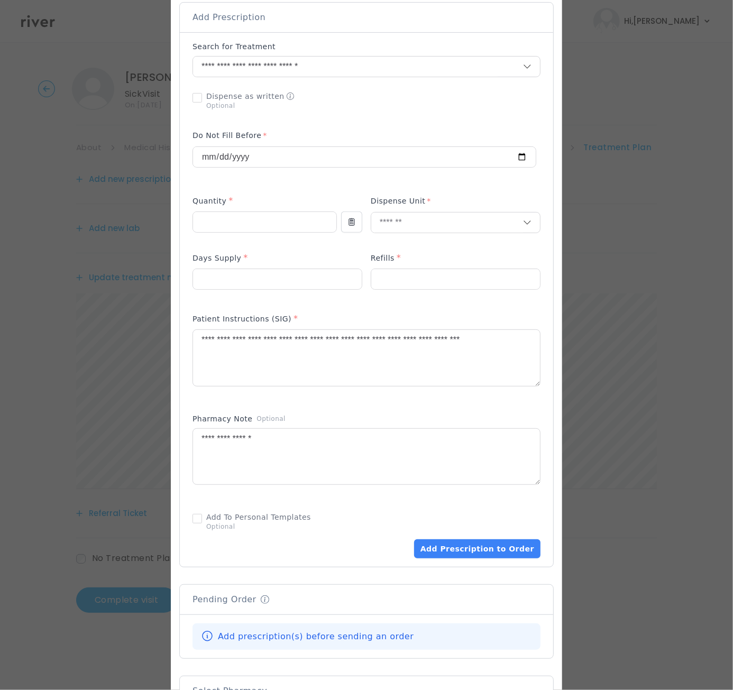
scroll to position [240, 0]
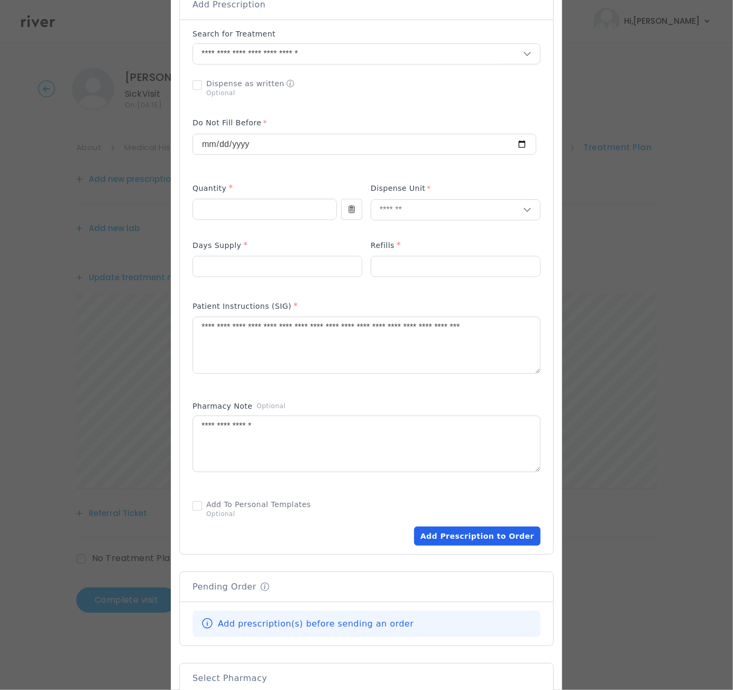
click at [477, 534] on button "Add Prescription to Order" at bounding box center [477, 536] width 126 height 19
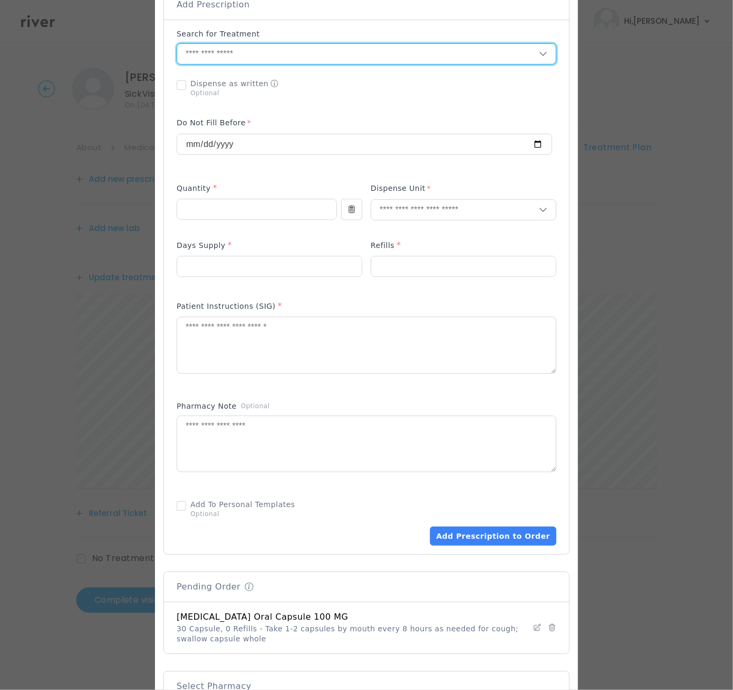
click at [212, 49] on input "text" at bounding box center [358, 54] width 362 height 20
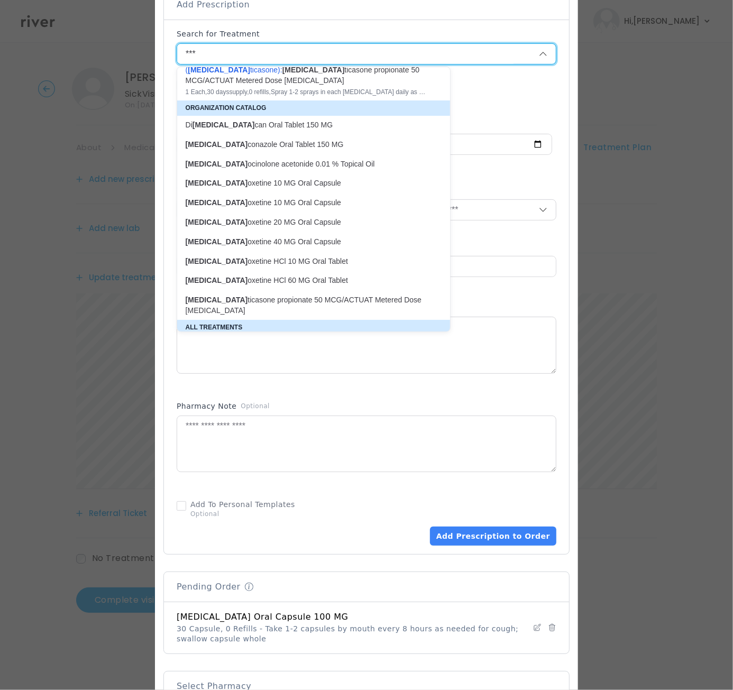
scroll to position [0, 0]
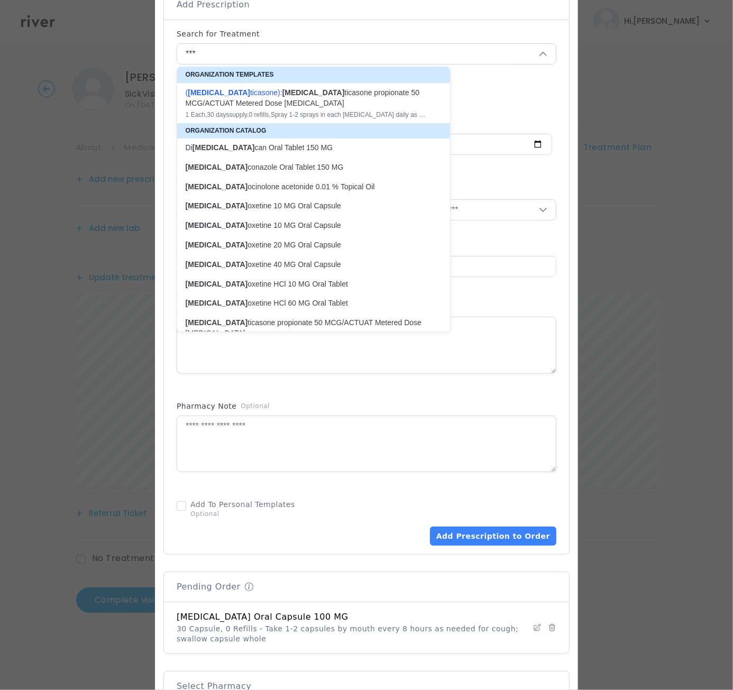
click at [247, 94] on div "( Flu ticasone ): flu ticasone propionate 50 MCG/ACTUAT Metered Dose Nasal Spray" at bounding box center [307, 97] width 243 height 21
type input "**********"
type input "*"
type input "**"
type input "*"
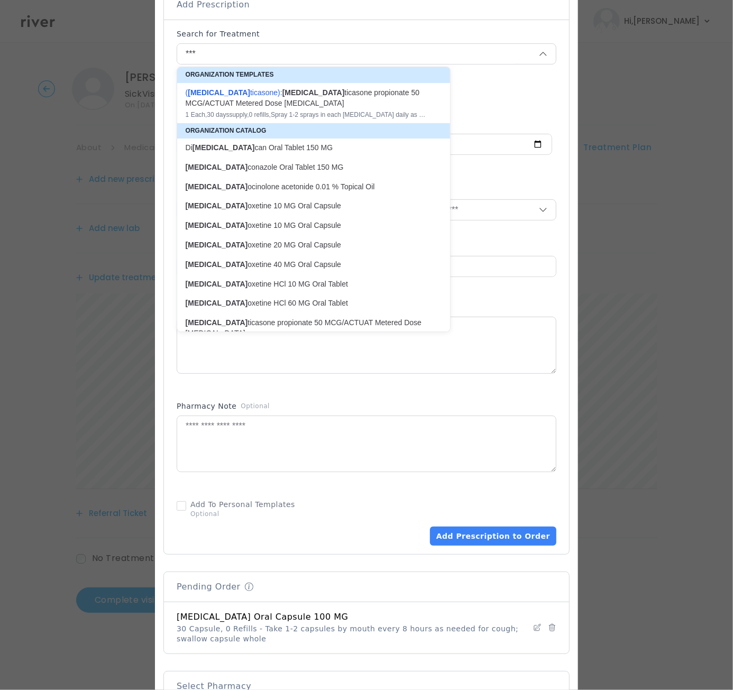
type textarea "**********"
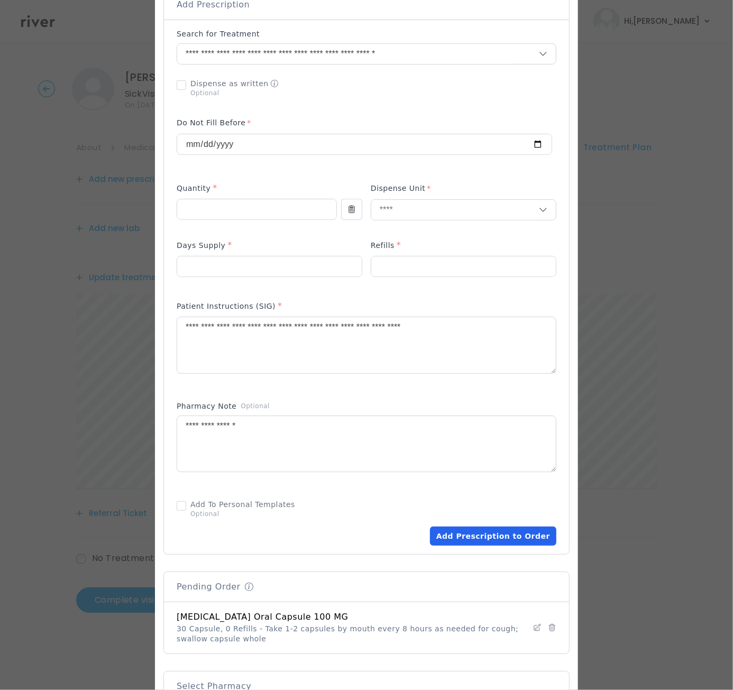
click at [492, 530] on button "Add Prescription to Order" at bounding box center [493, 536] width 126 height 19
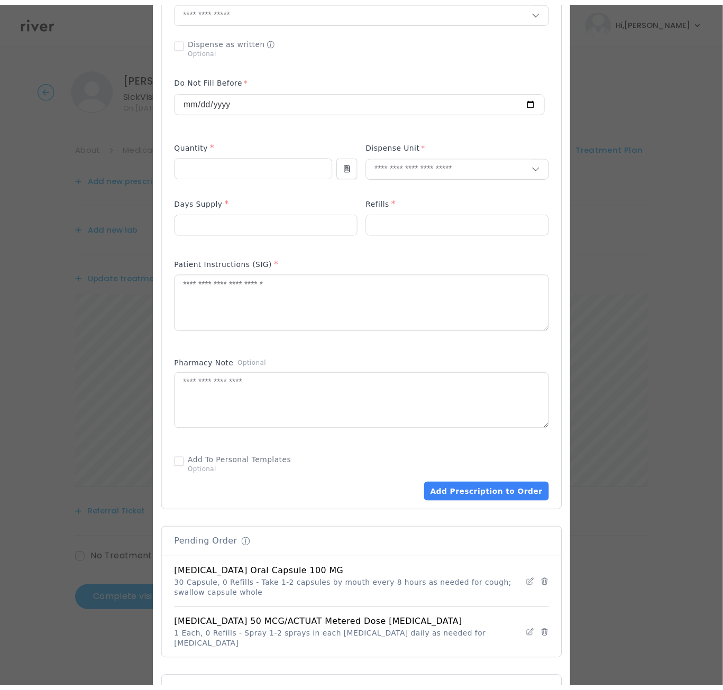
scroll to position [456, 0]
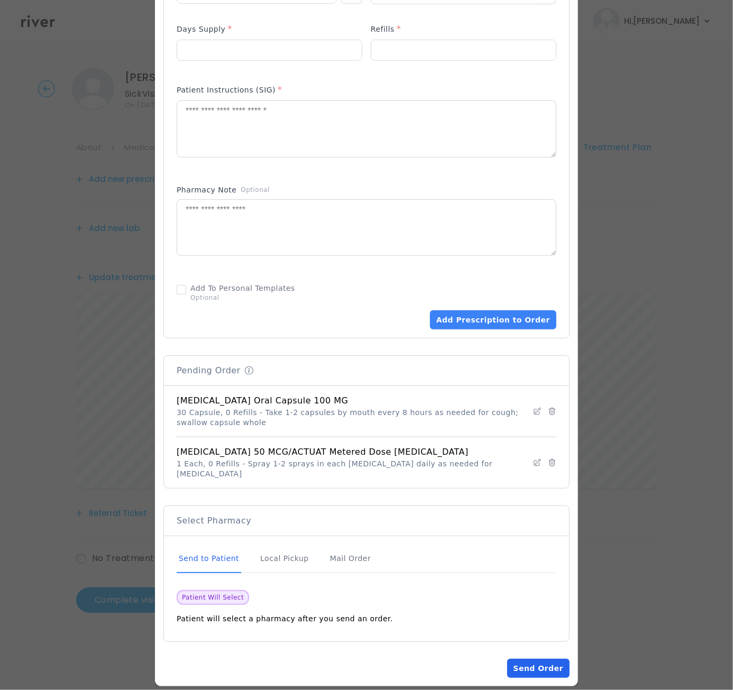
click at [542, 659] on button "Send Order" at bounding box center [538, 668] width 62 height 19
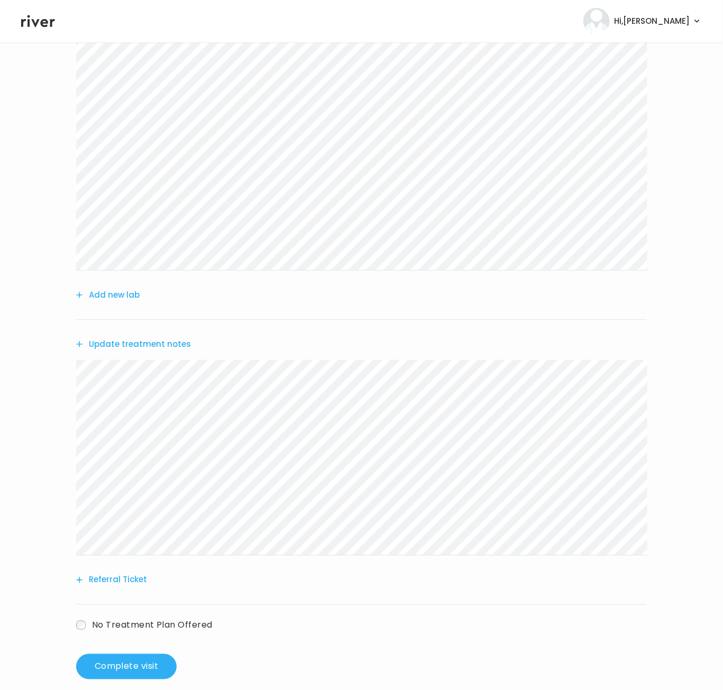
scroll to position [177, 0]
click at [128, 666] on button "Complete visit" at bounding box center [126, 665] width 100 height 25
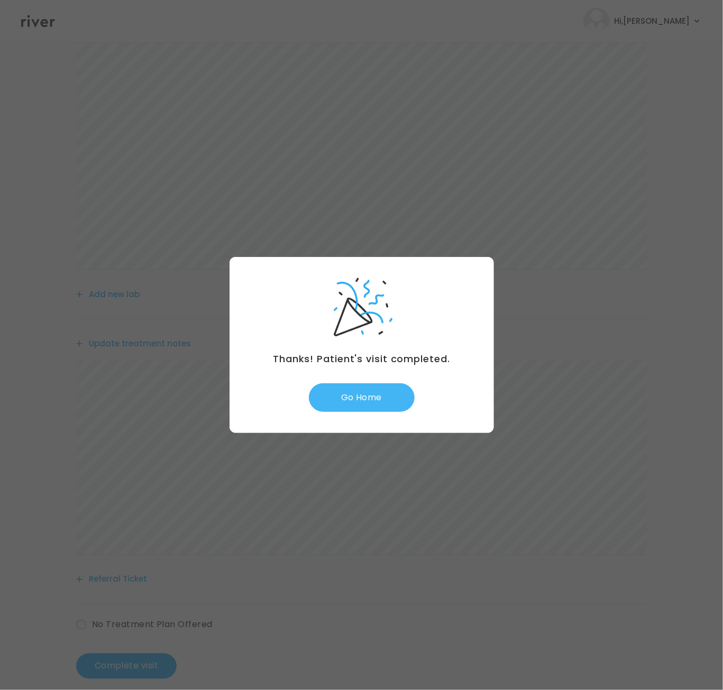
click at [358, 398] on button "Go Home" at bounding box center [362, 397] width 106 height 29
